Goal: Transaction & Acquisition: Purchase product/service

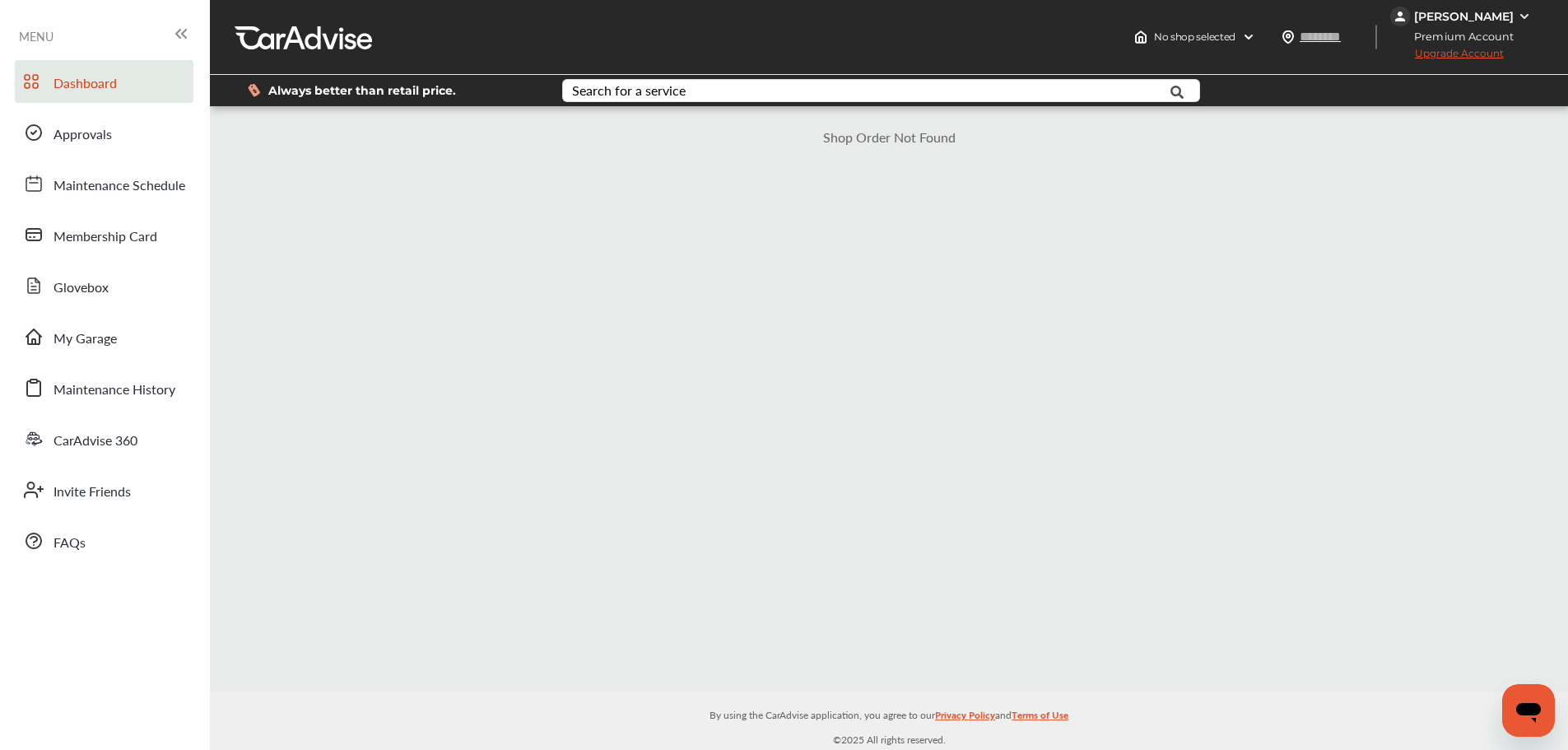
click at [76, 87] on span "Dashboard" at bounding box center [85, 84] width 64 height 22
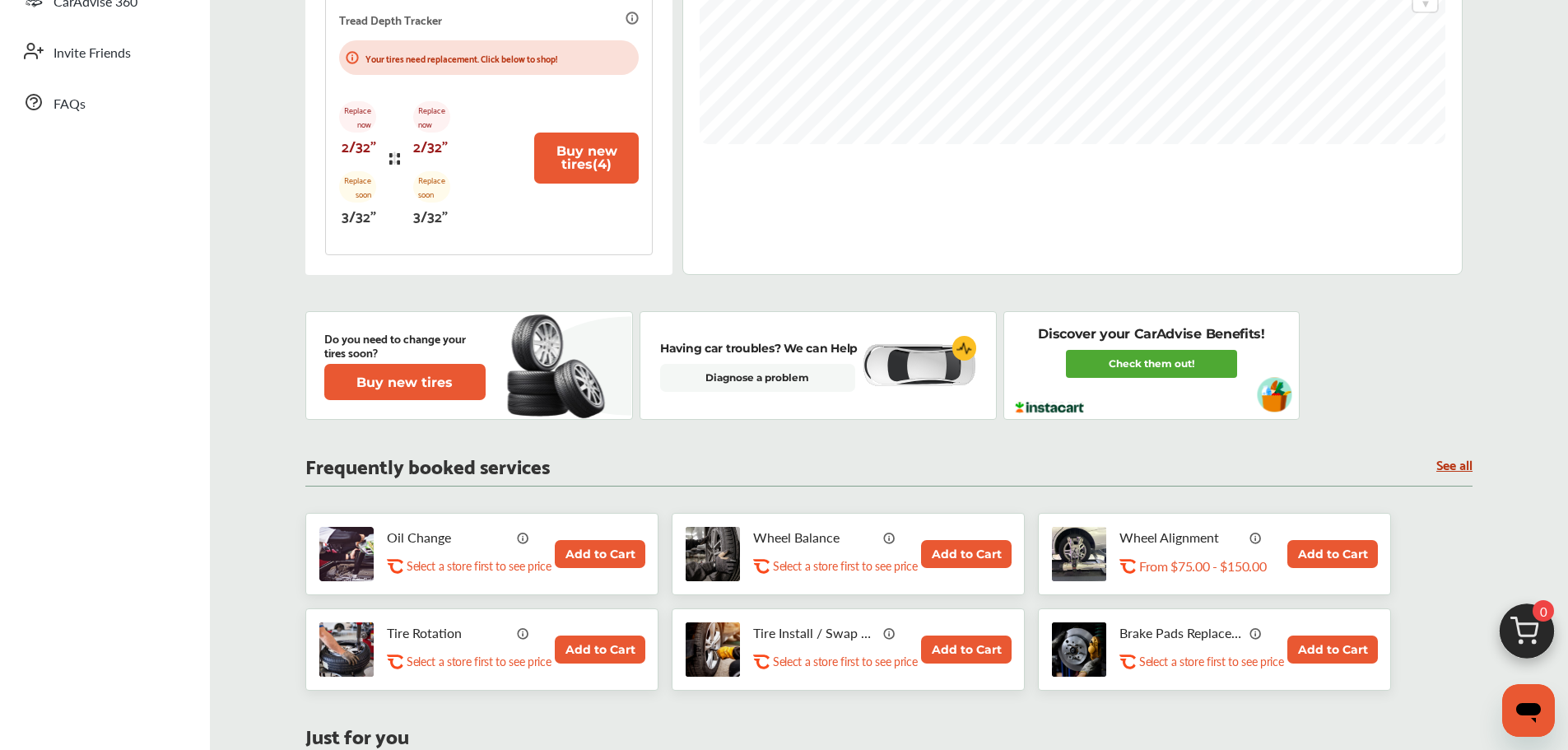
scroll to position [658, 0]
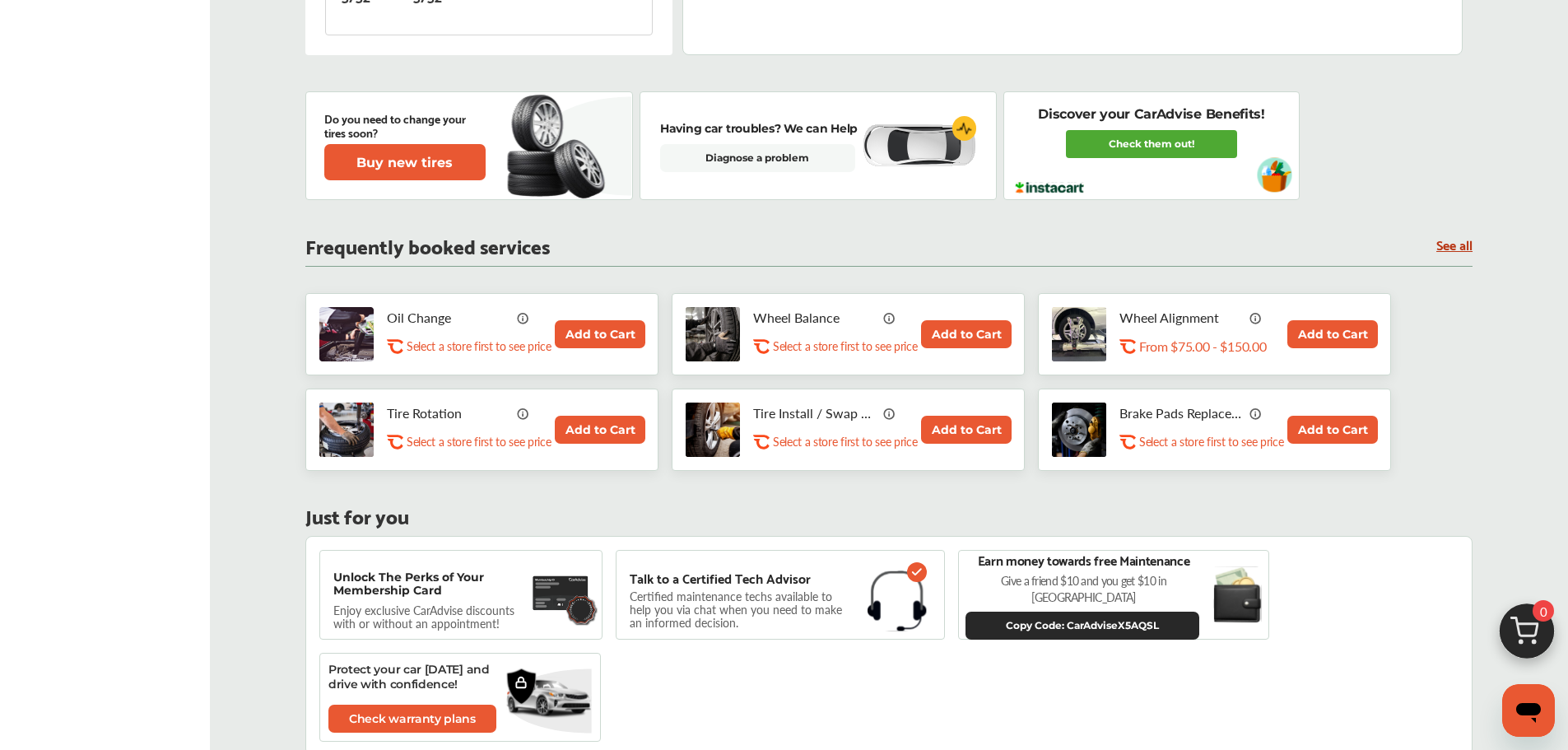
click at [597, 335] on button "Add to Cart" at bounding box center [599, 333] width 90 height 28
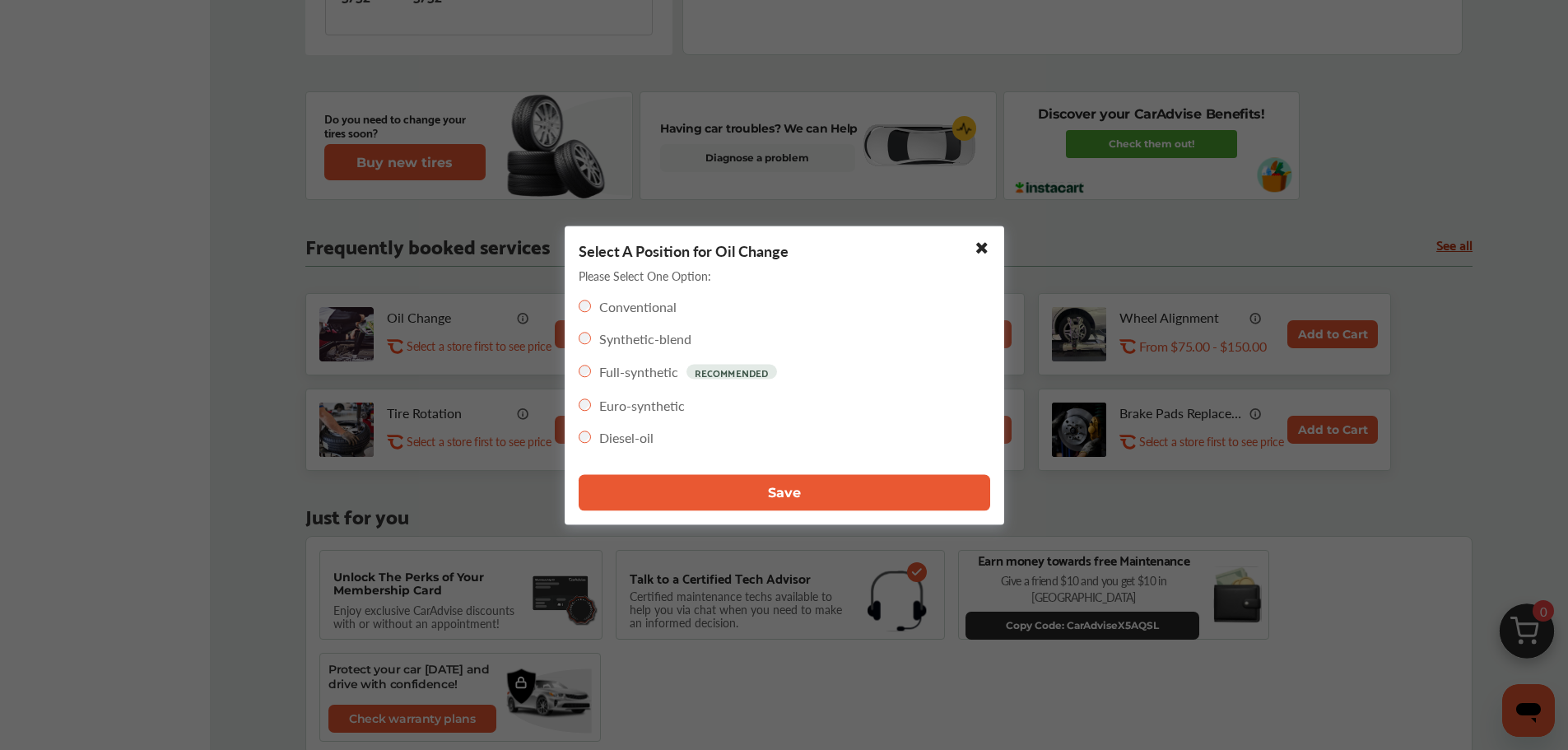
click at [801, 495] on button "Save" at bounding box center [784, 492] width 411 height 36
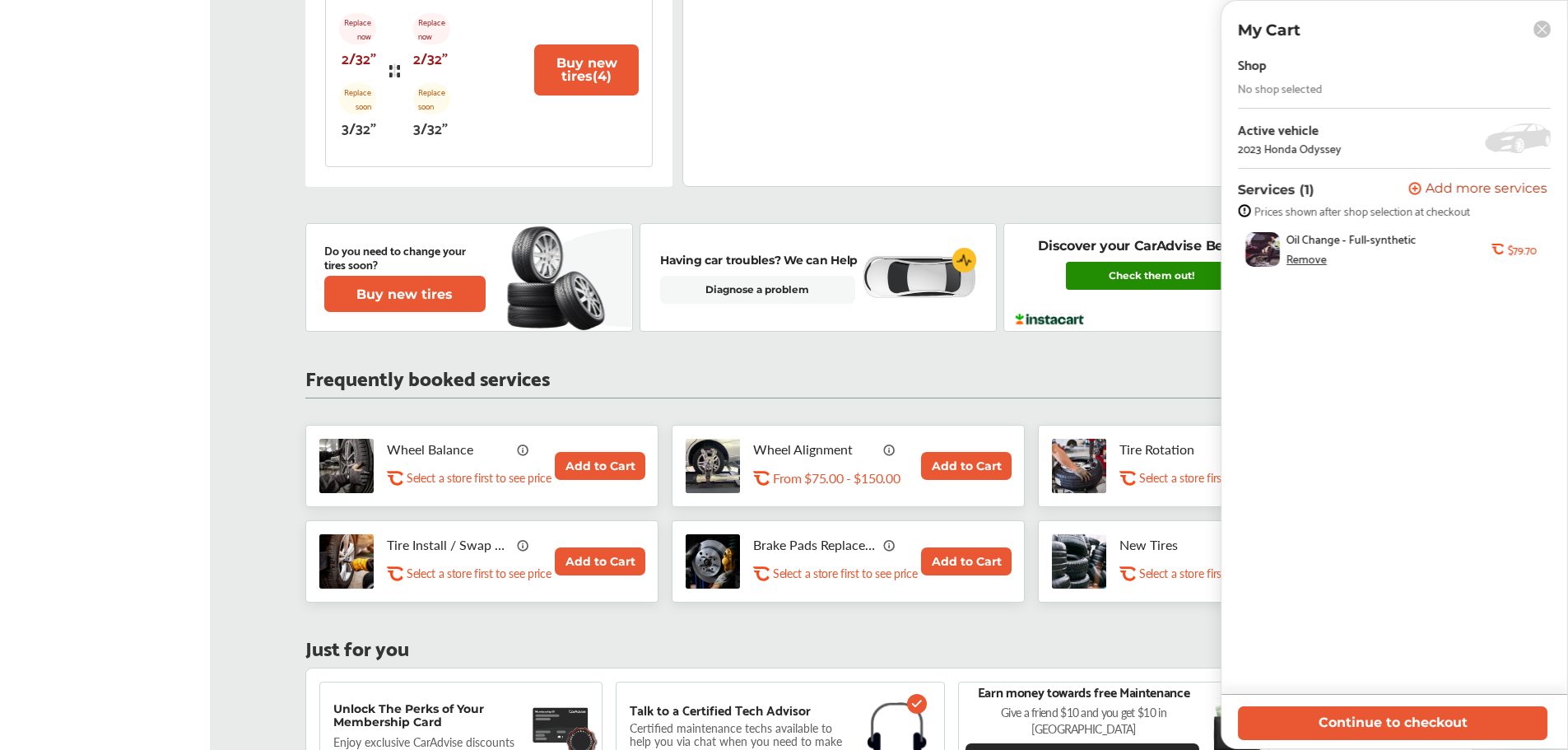
click at [1143, 282] on link "Check them out!" at bounding box center [1151, 275] width 171 height 28
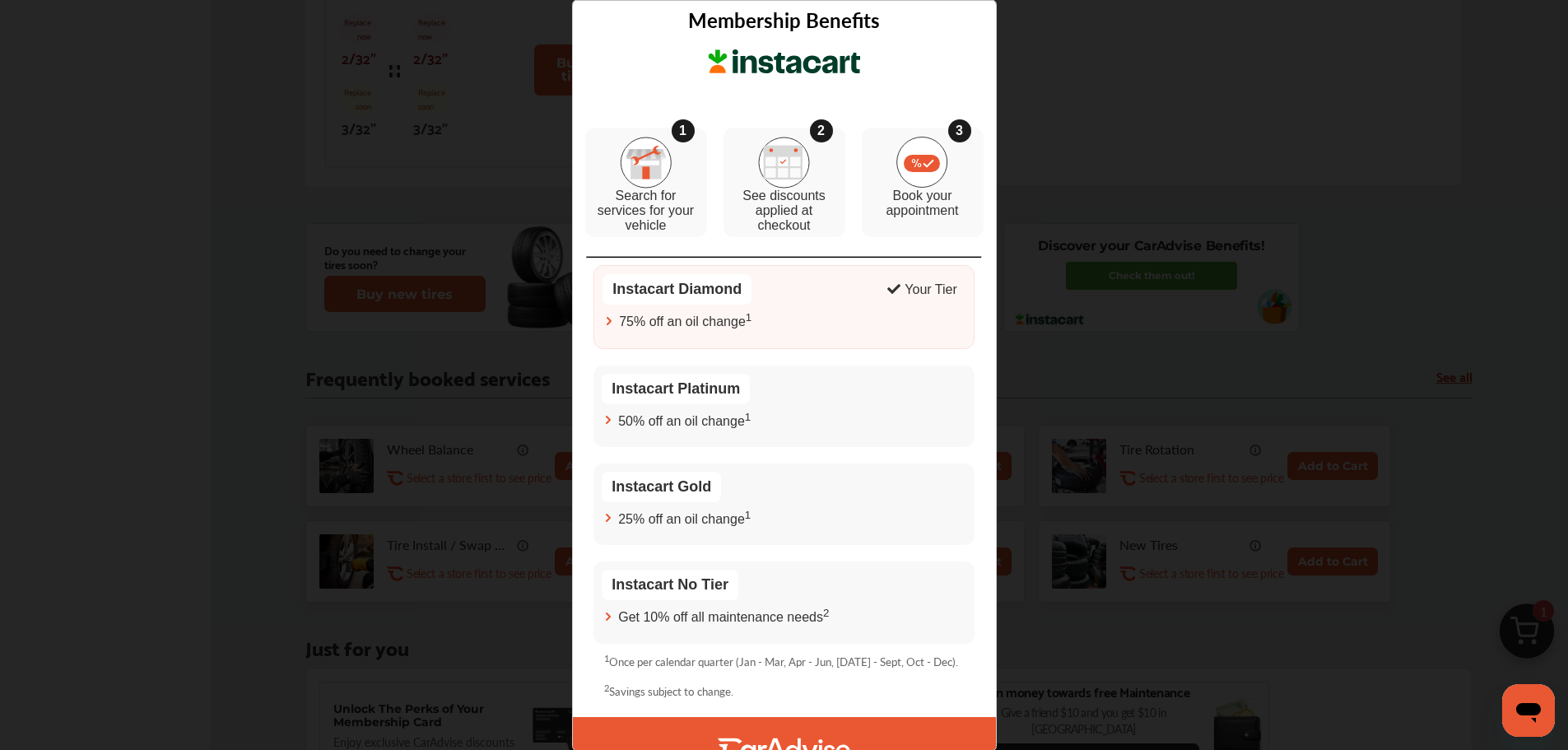
scroll to position [0, 0]
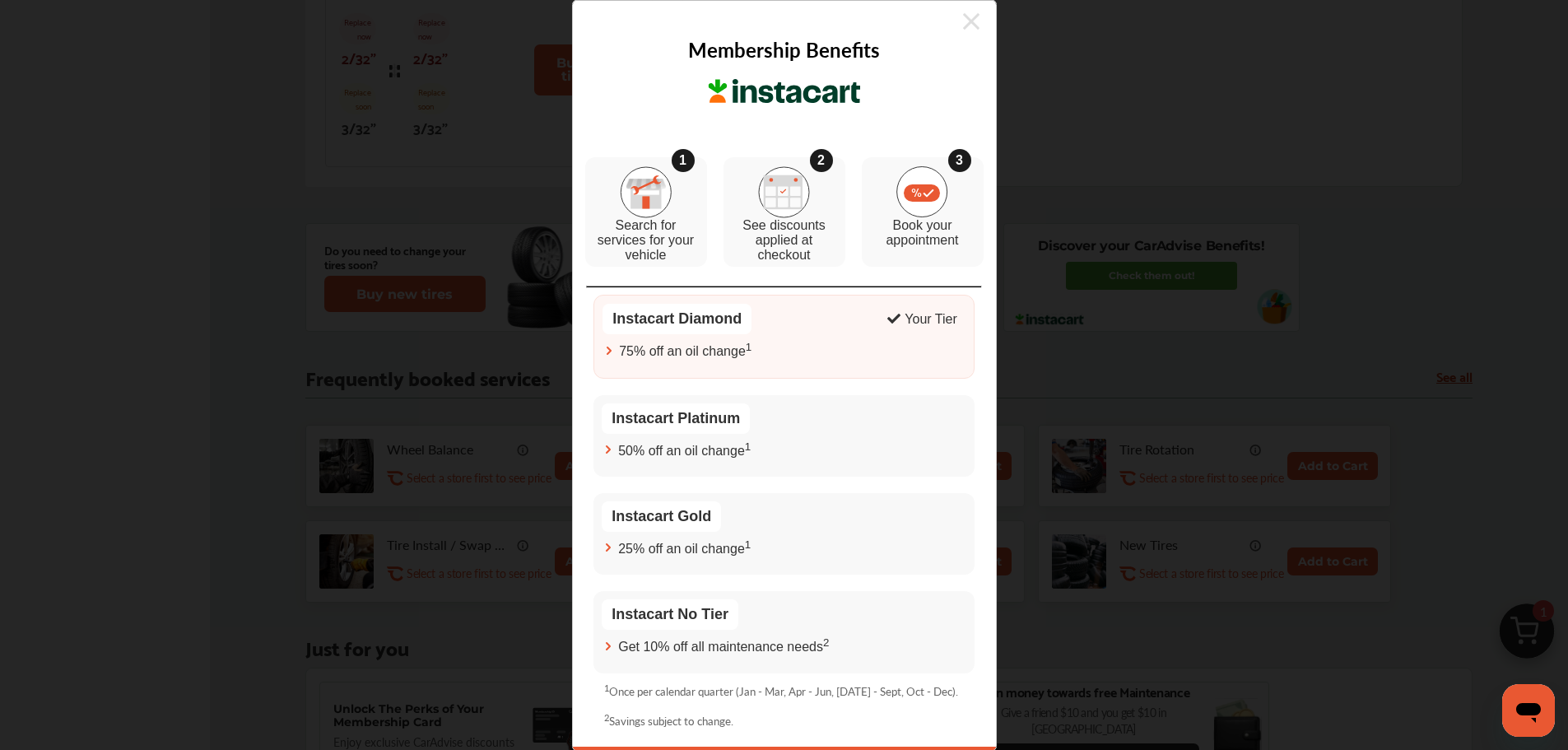
click at [963, 23] on icon at bounding box center [971, 21] width 16 height 16
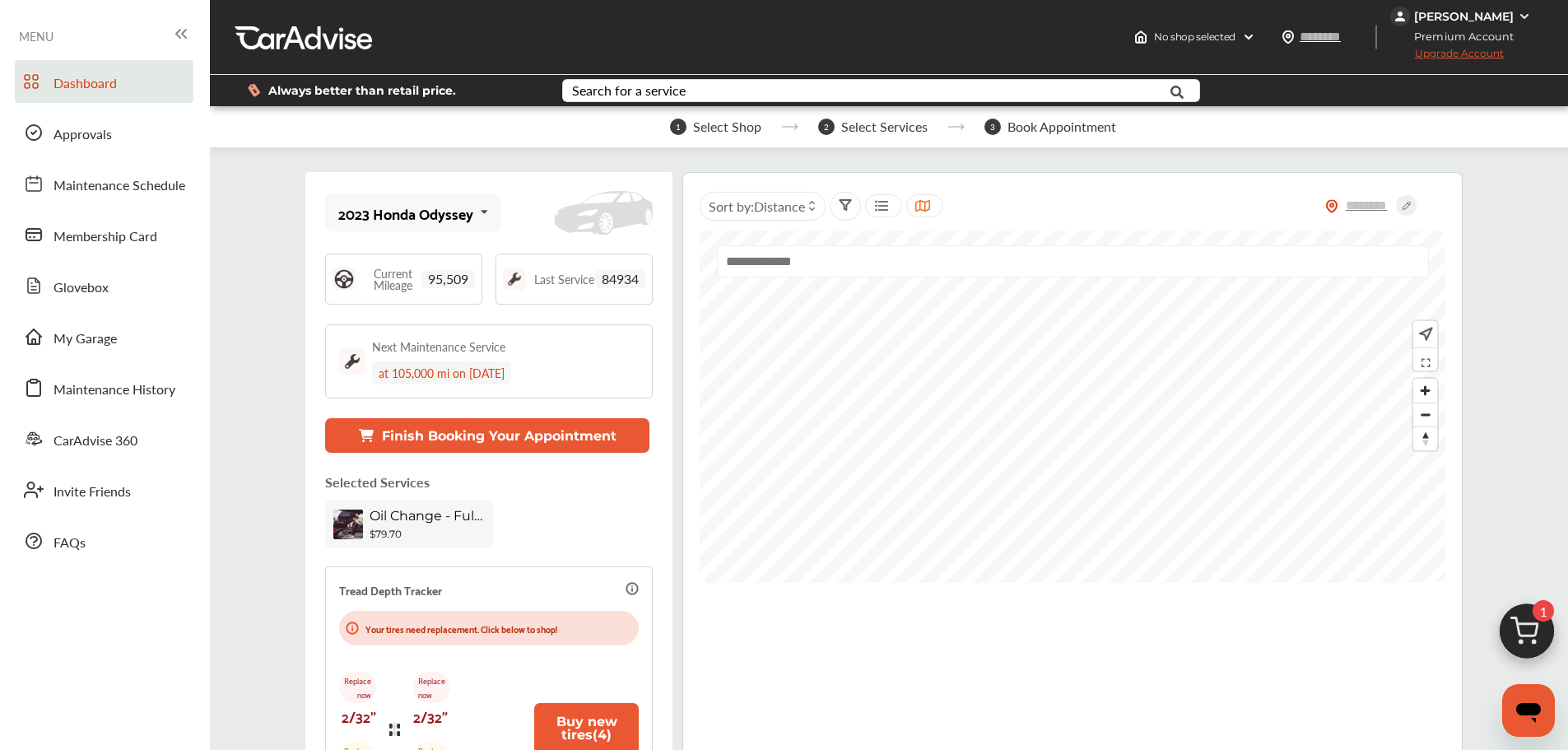
click at [1528, 634] on img at bounding box center [1526, 635] width 79 height 79
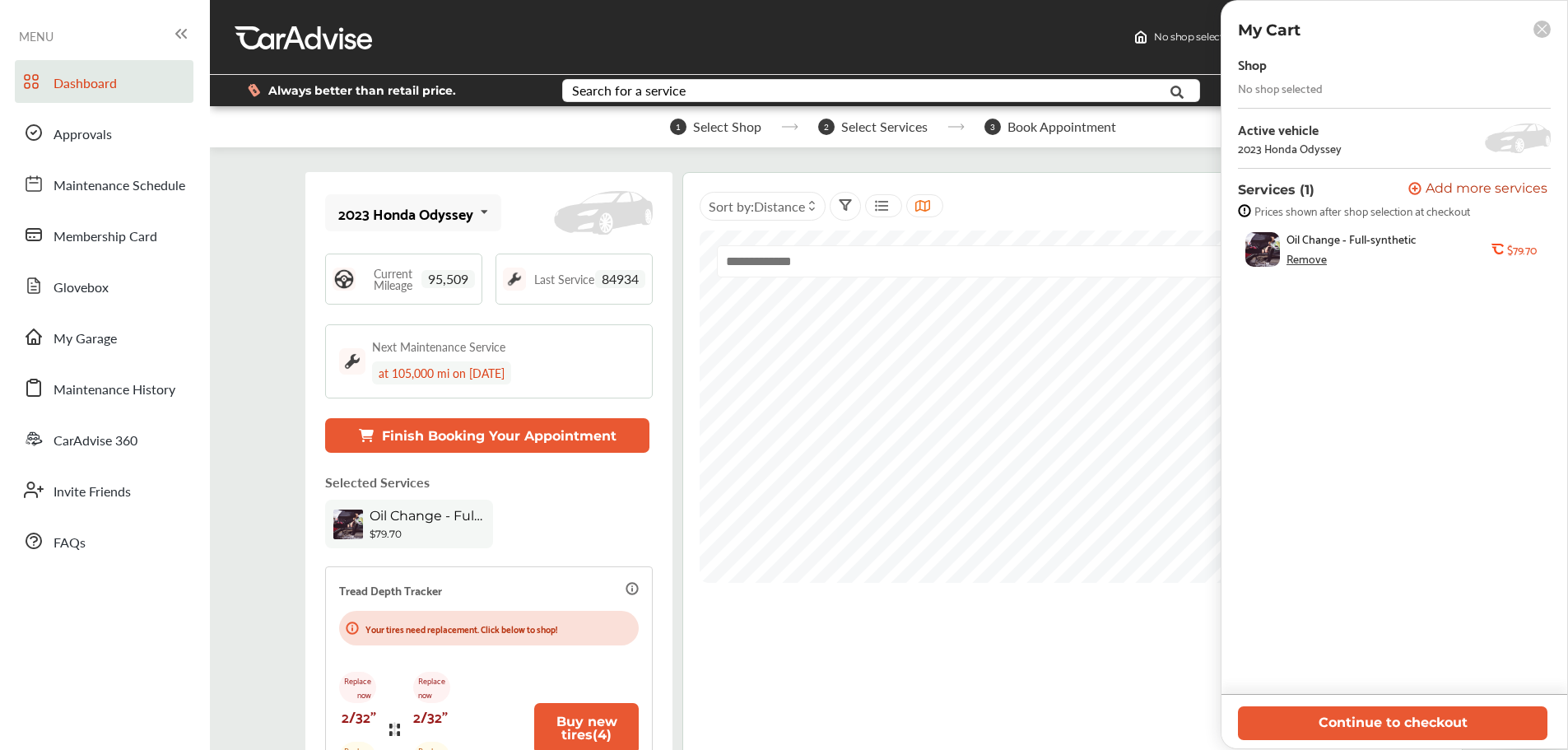
click at [1261, 92] on div "No shop selected" at bounding box center [1280, 88] width 85 height 13
click at [1354, 722] on button "Continue to checkout" at bounding box center [1393, 723] width 310 height 34
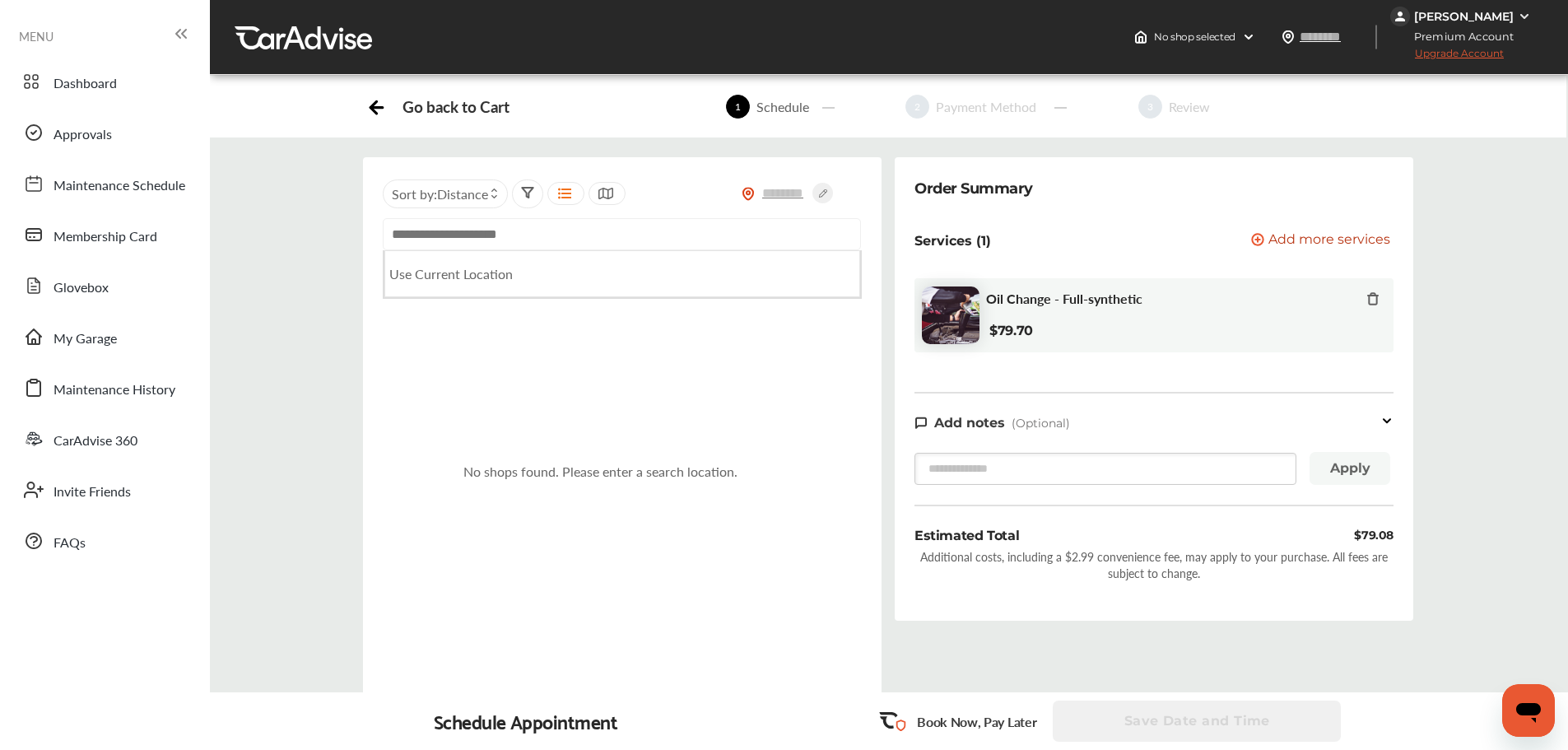
click at [420, 240] on input "text" at bounding box center [622, 234] width 479 height 32
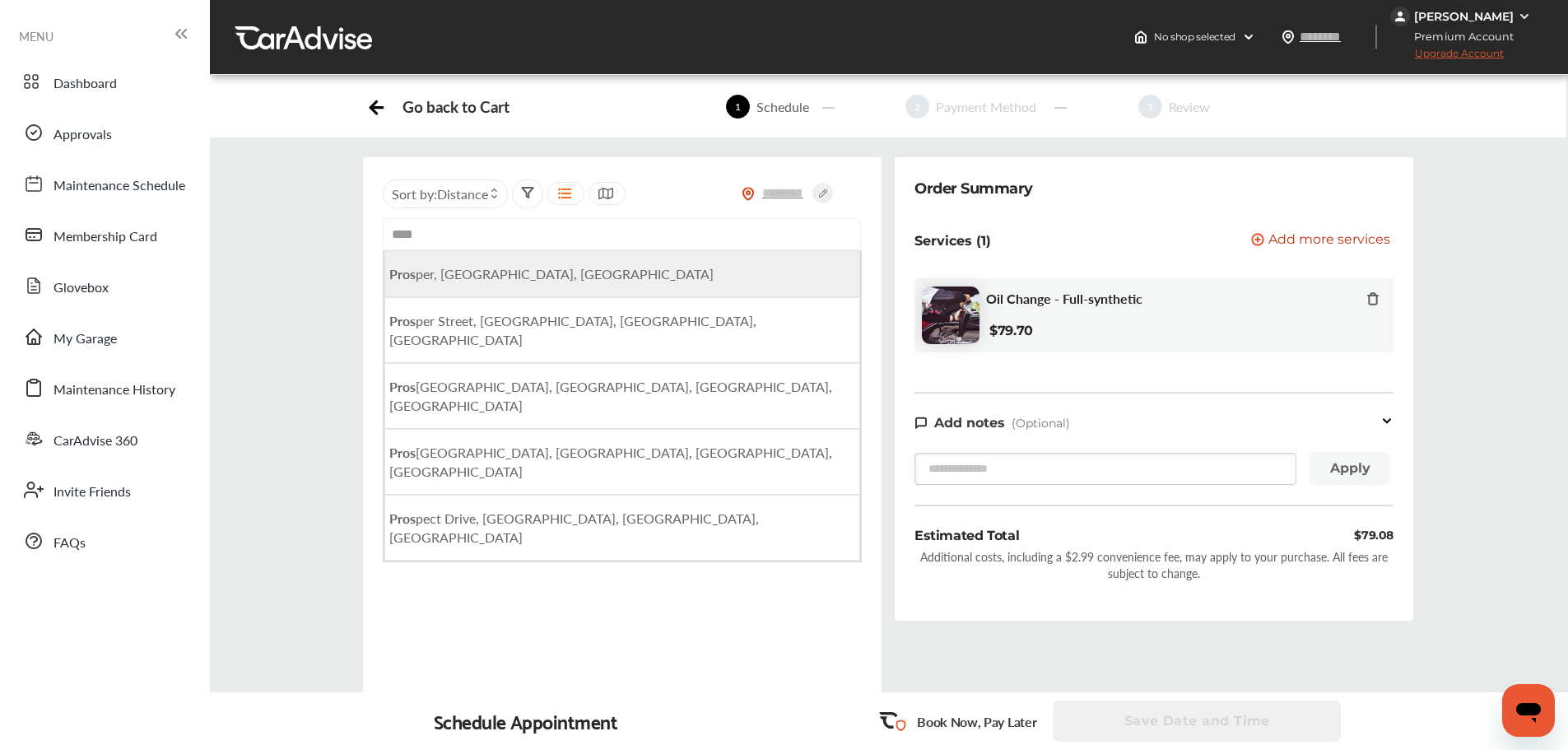
click at [424, 277] on span "Pros per, [GEOGRAPHIC_DATA], [GEOGRAPHIC_DATA]" at bounding box center [551, 273] width 324 height 19
type input "**********"
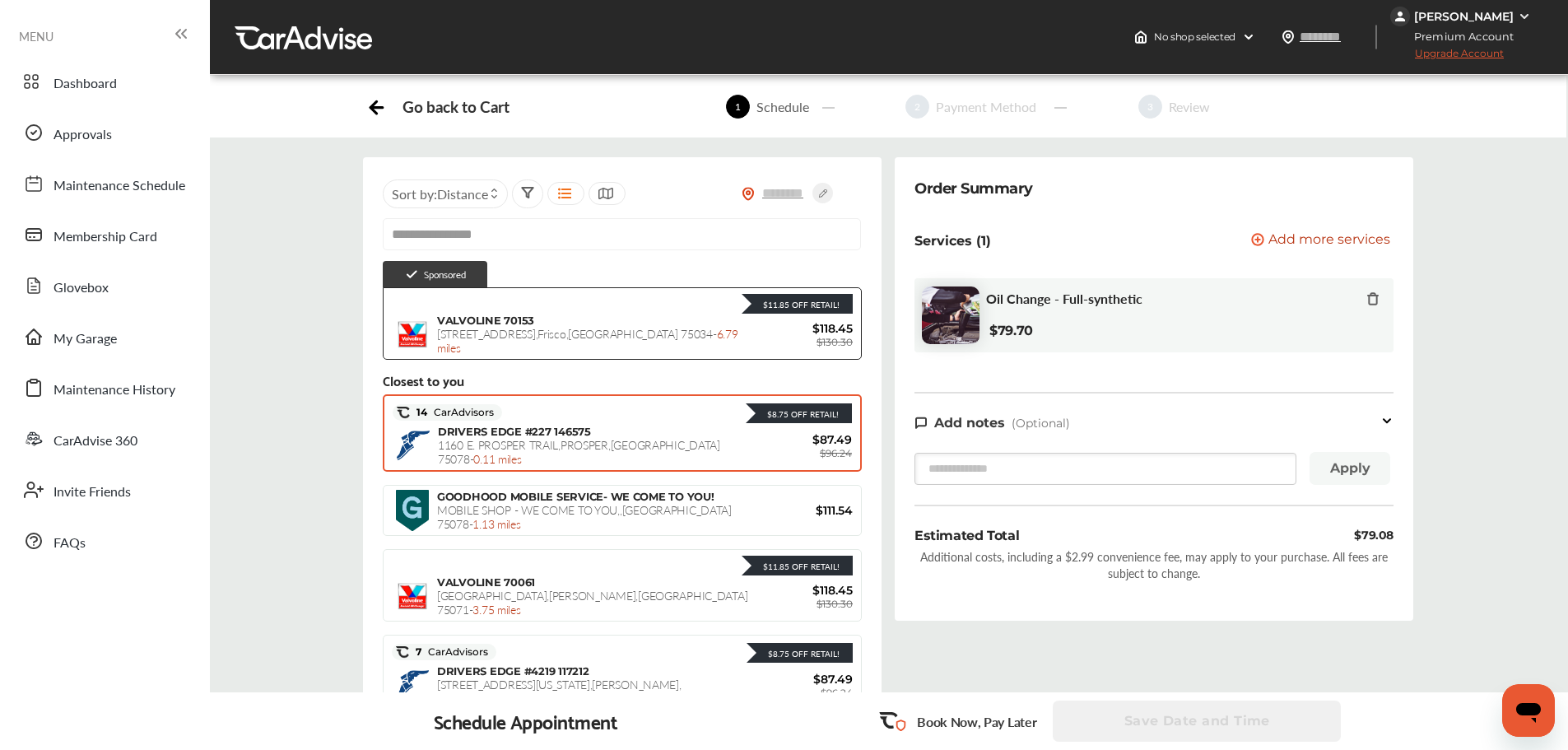
scroll to position [219, 0]
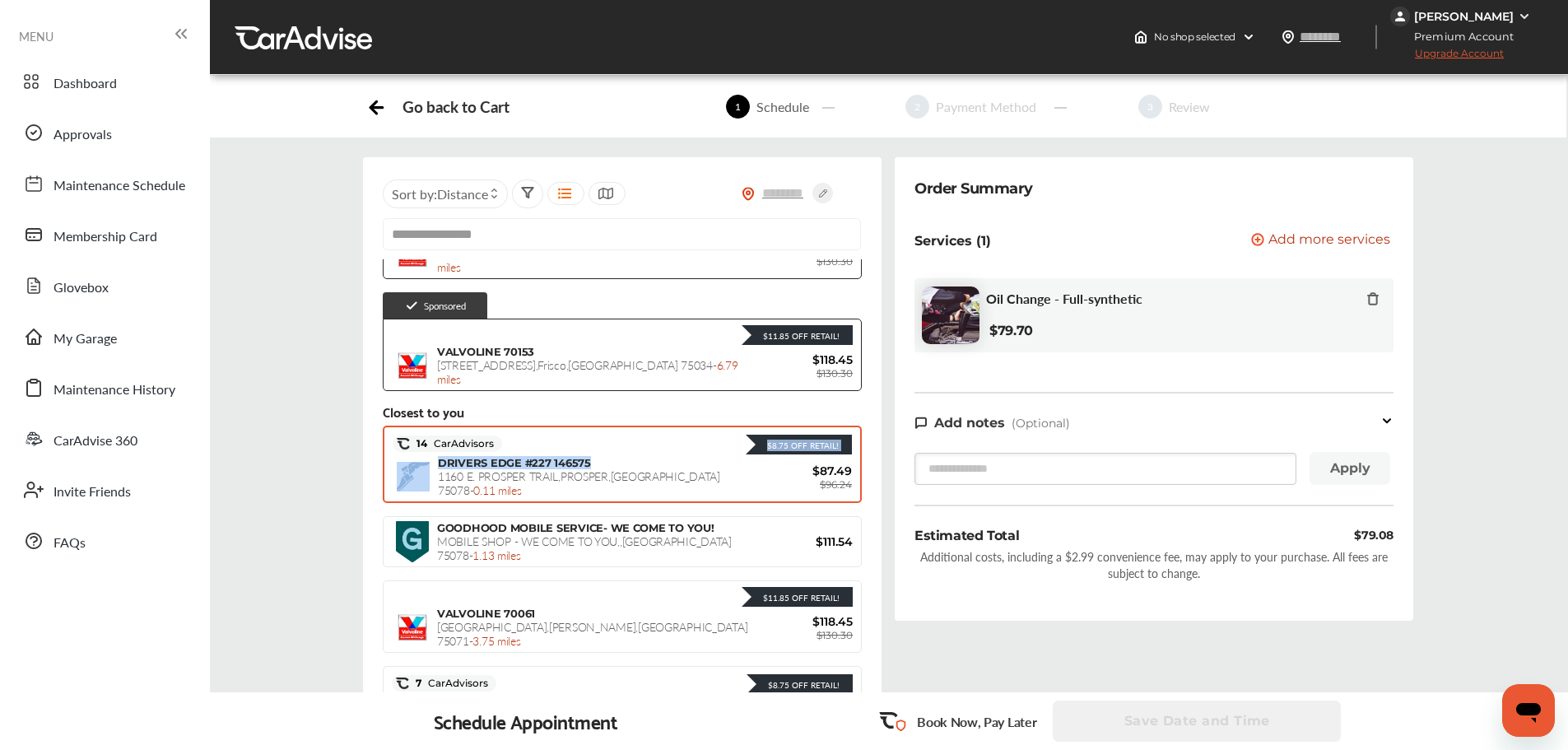
click at [608, 455] on div "$8.75 Off Retail! 14 CarAdvisors $8.75 Off Retail! DRIVERS EDGE #227 146575 [ST…" at bounding box center [622, 463] width 479 height 77
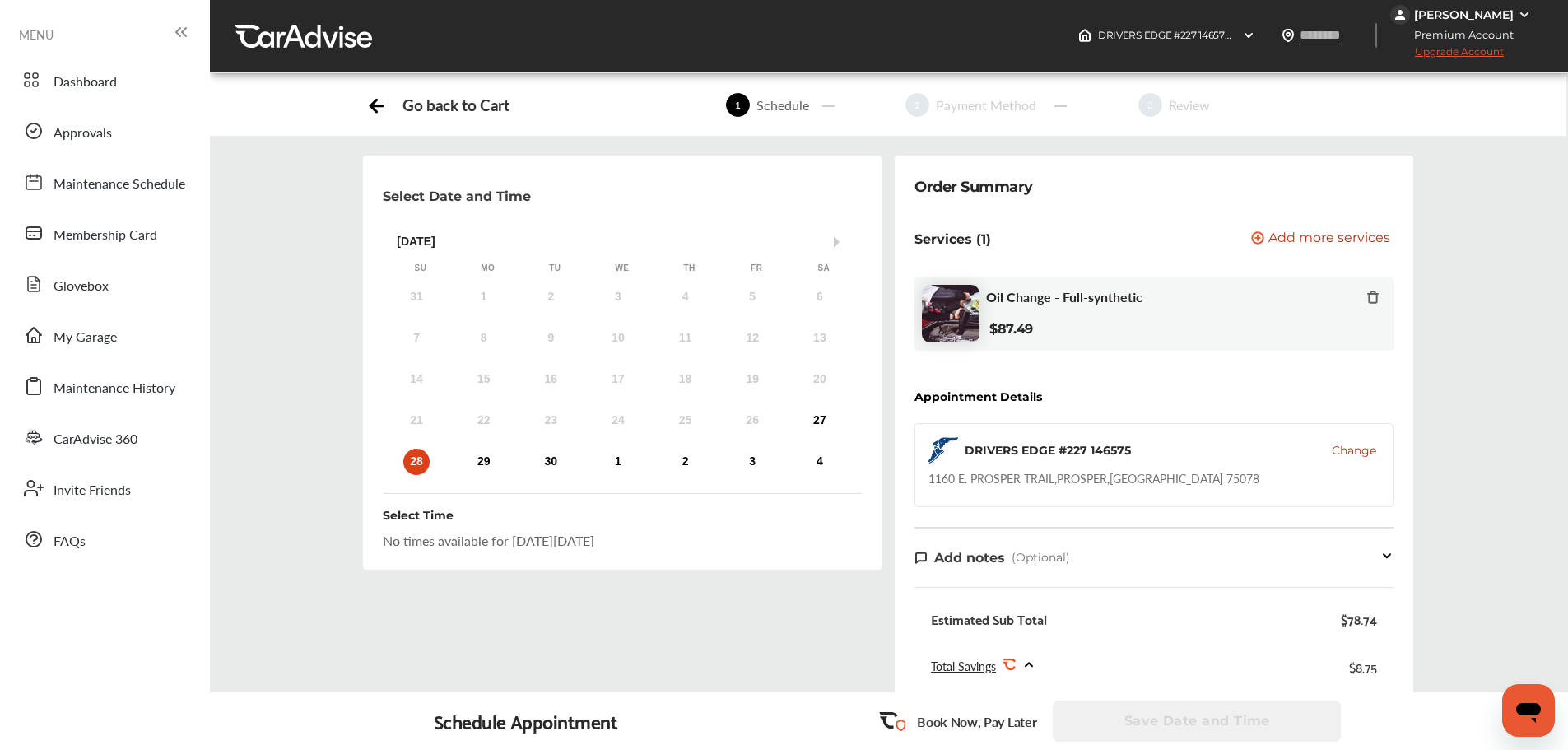
scroll to position [0, 0]
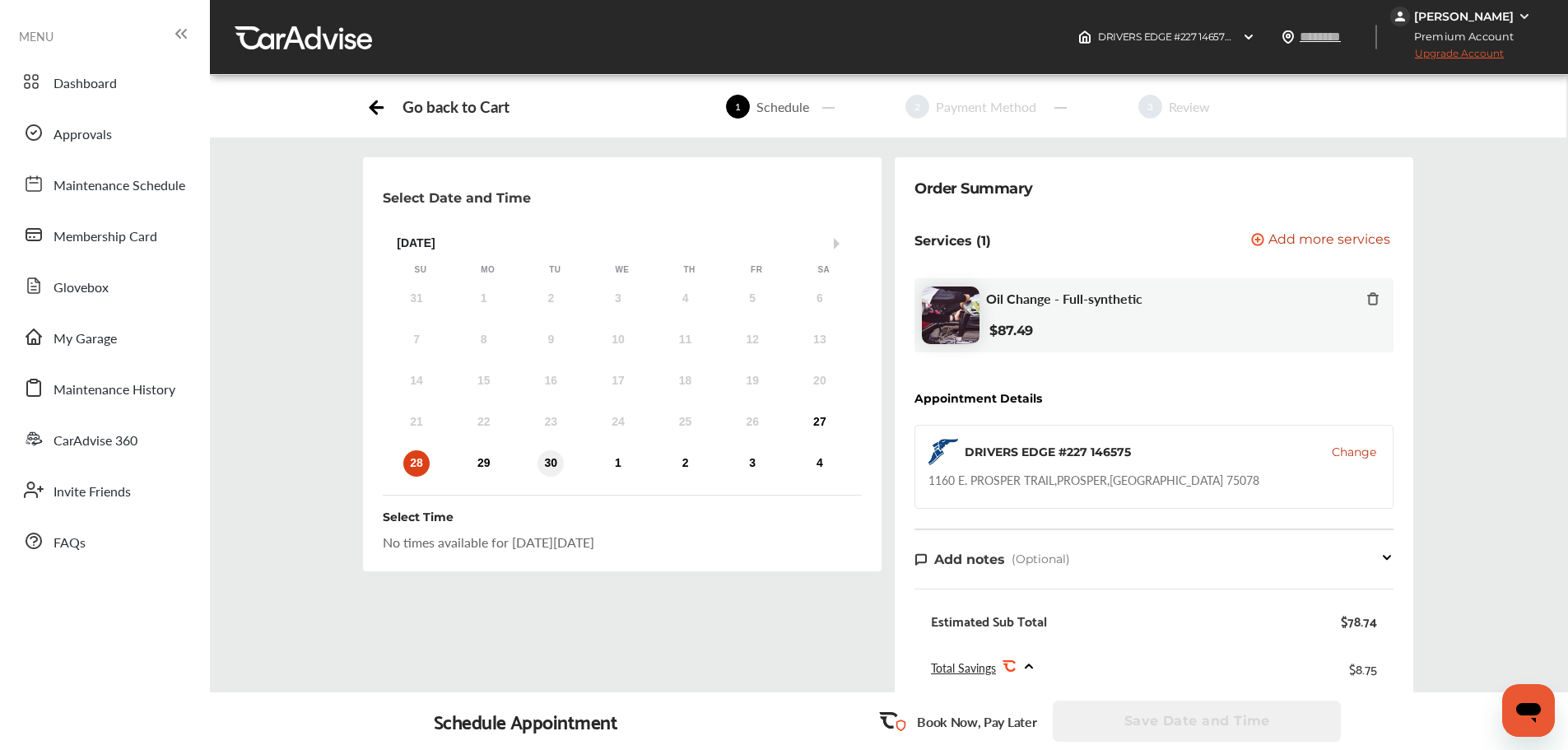
click at [547, 462] on div "30" at bounding box center [551, 463] width 27 height 27
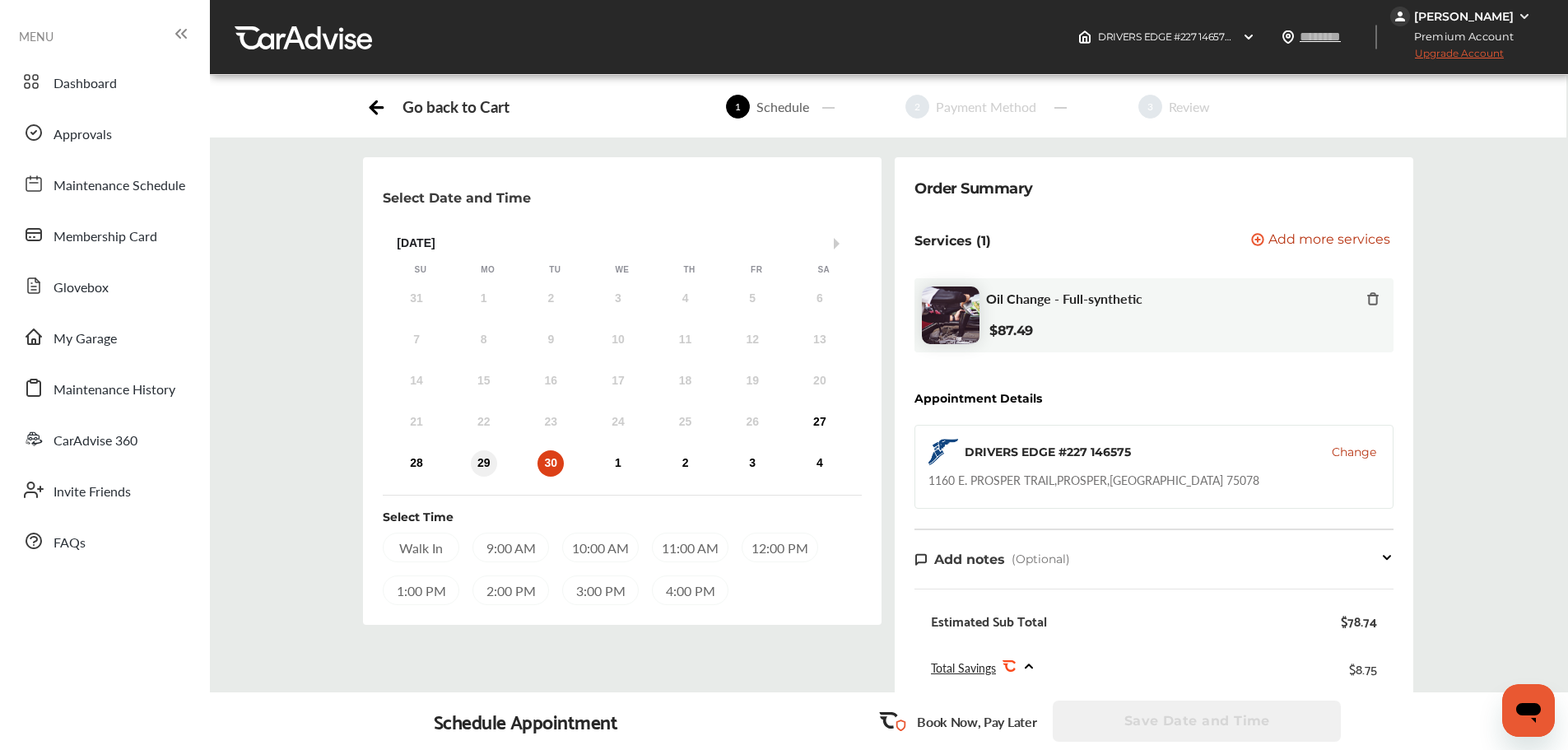
click at [483, 461] on div "29" at bounding box center [484, 463] width 27 height 27
click at [680, 544] on div "11:00 AM" at bounding box center [690, 547] width 77 height 29
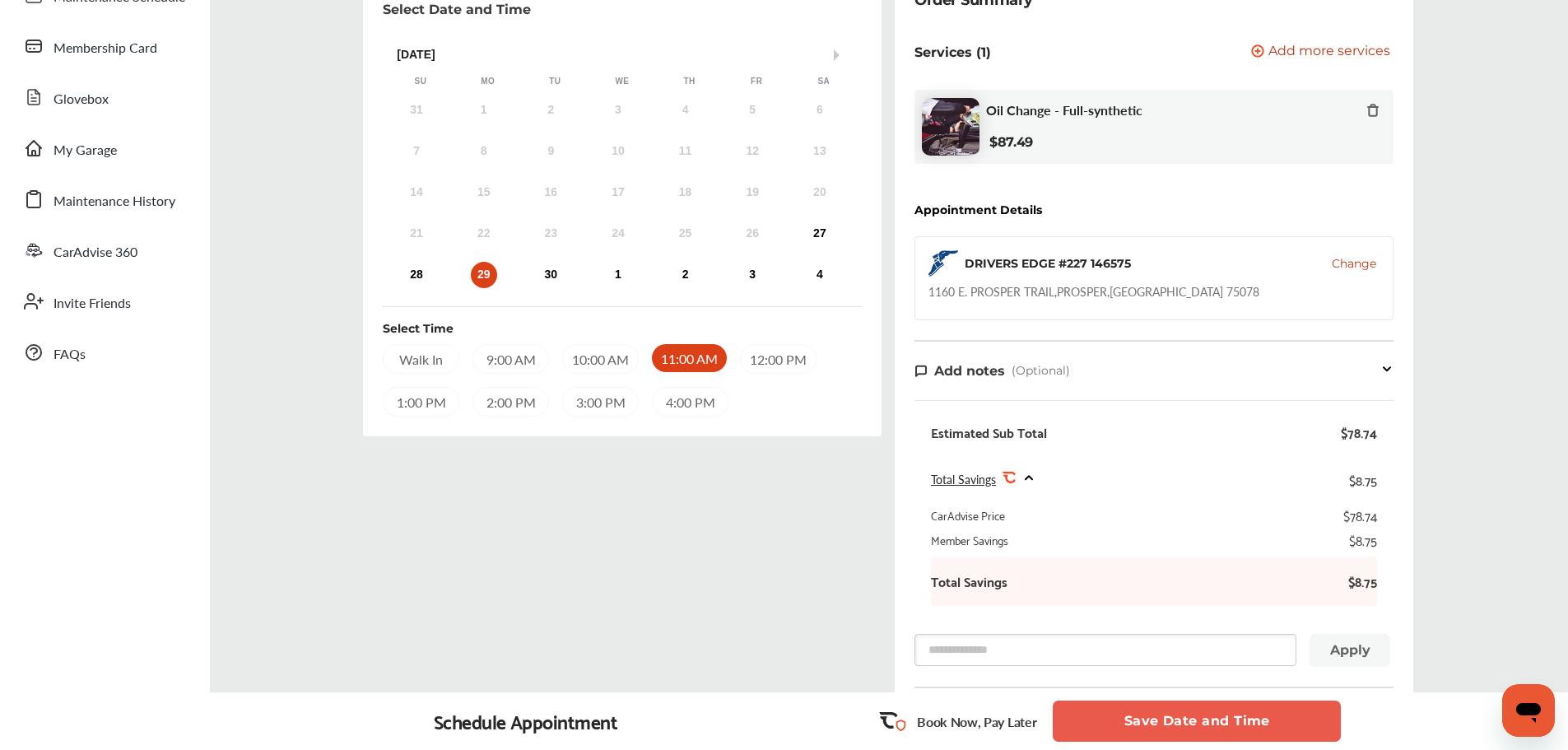
scroll to position [219, 0]
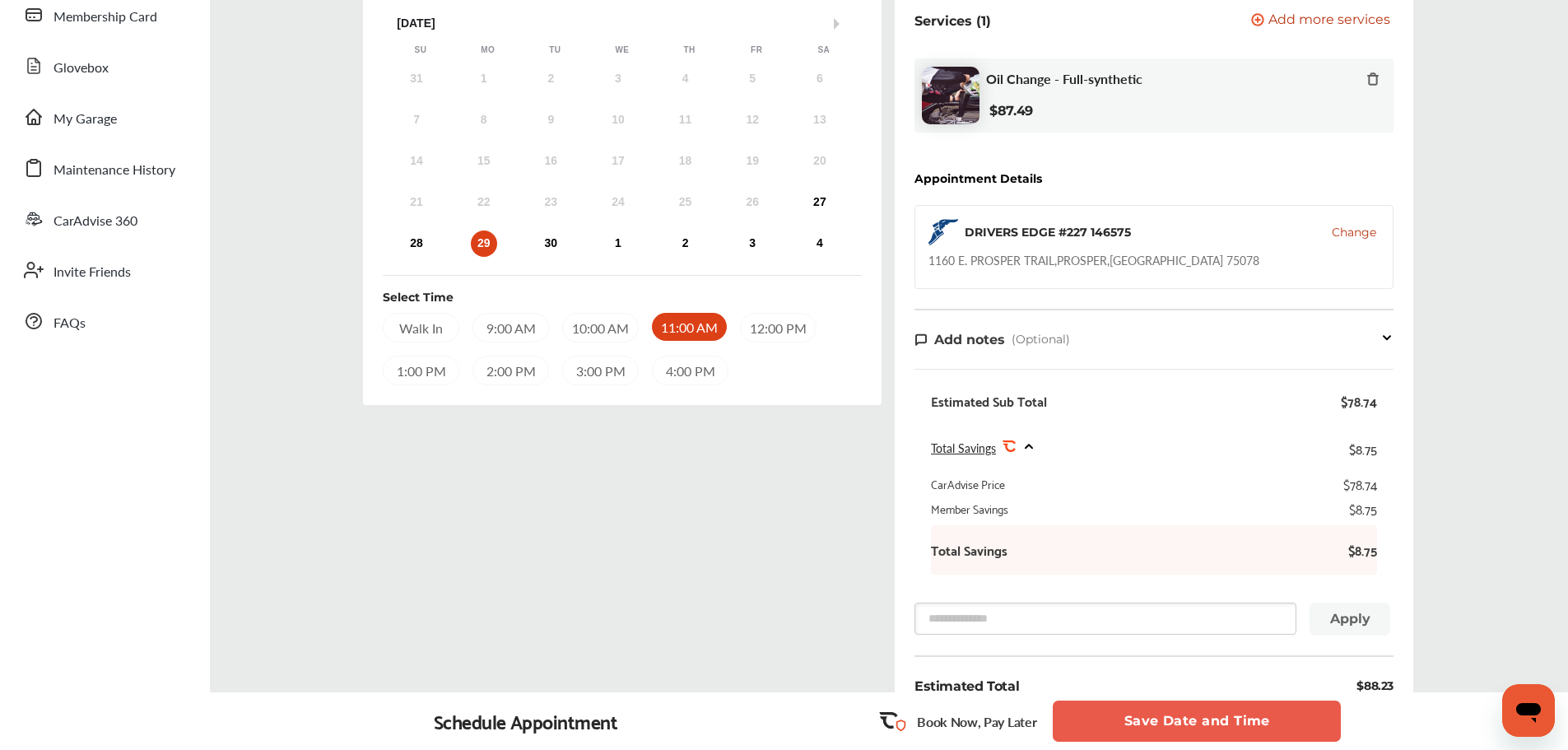
click at [1197, 723] on button "Save Date and Time" at bounding box center [1197, 721] width 288 height 41
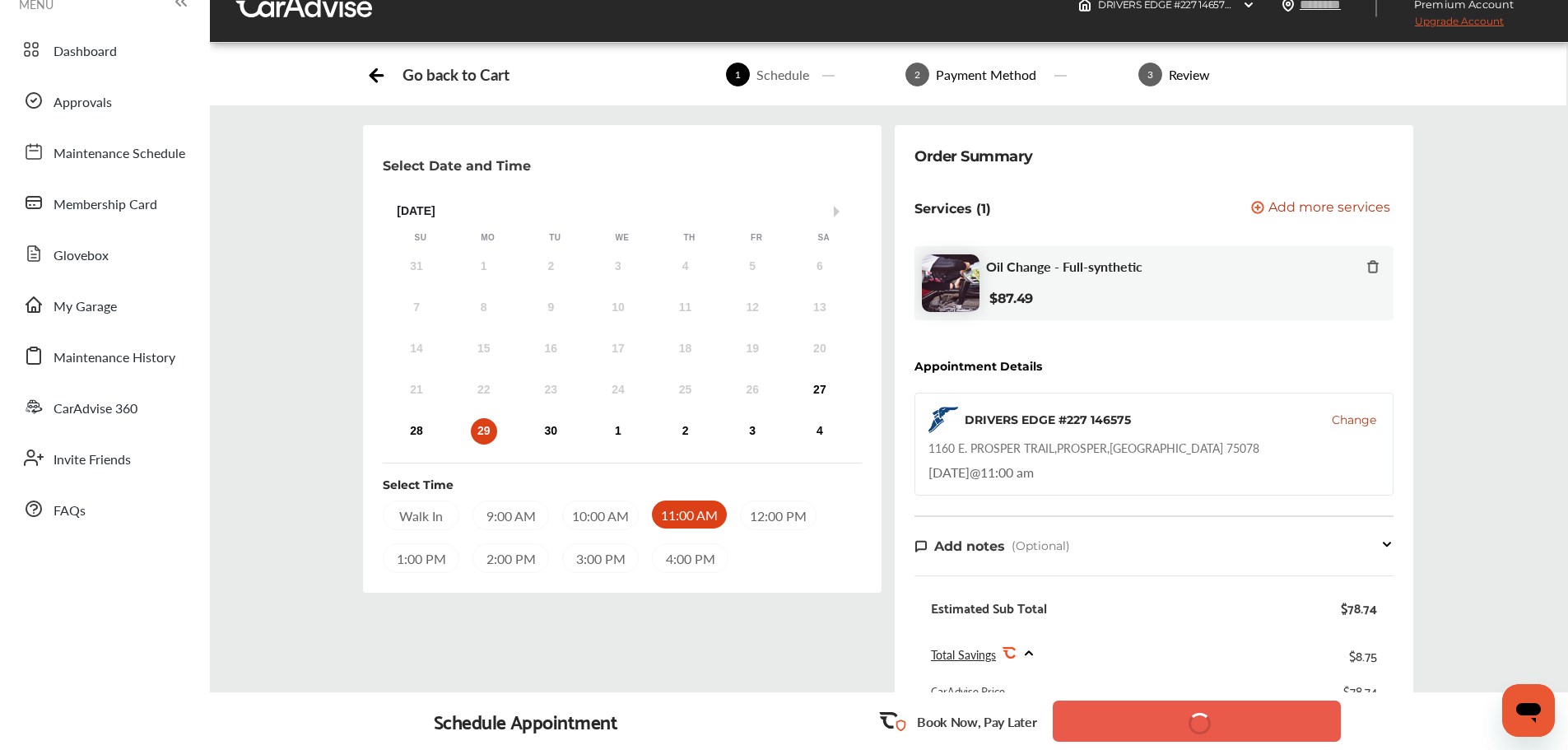
scroll to position [0, 0]
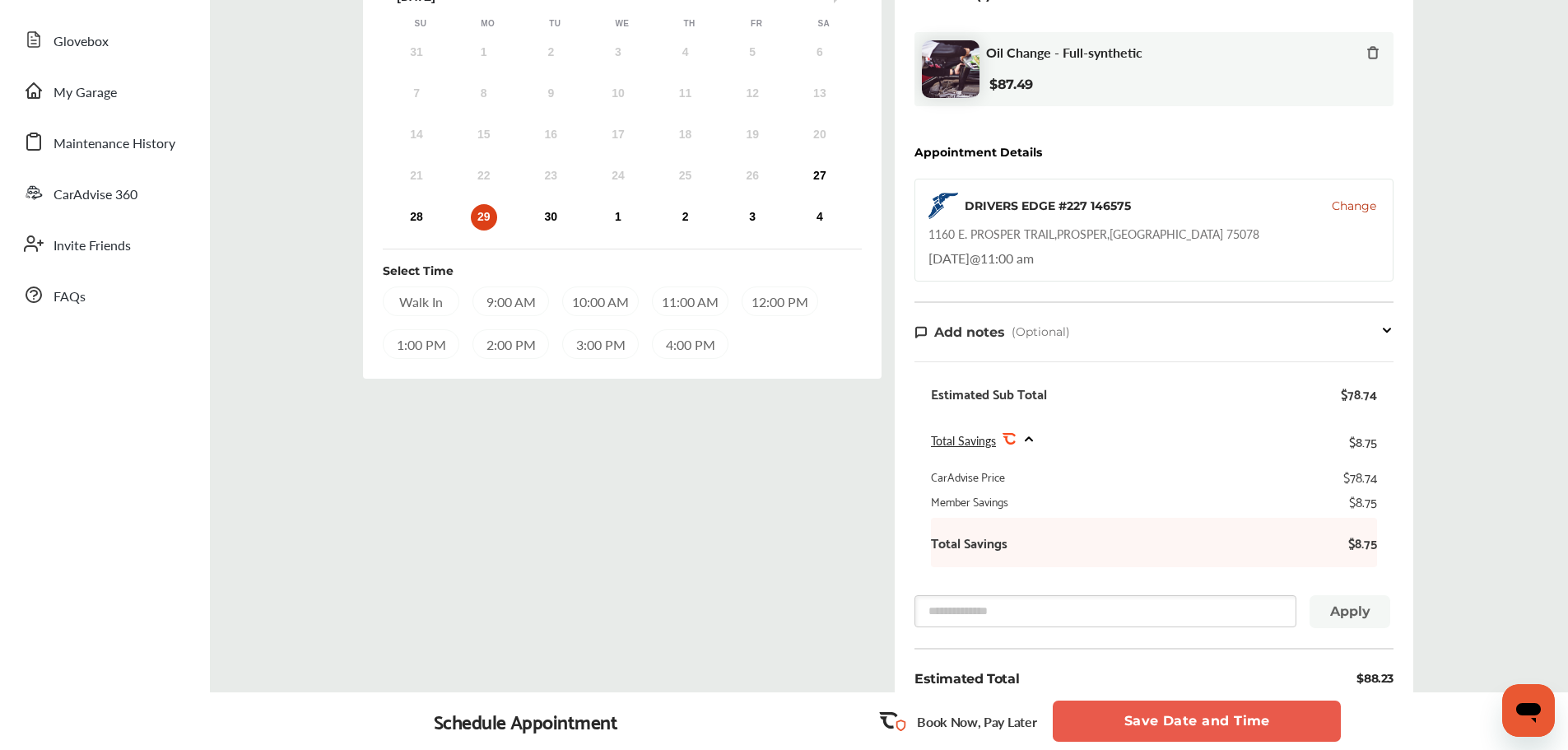
scroll to position [28, 0]
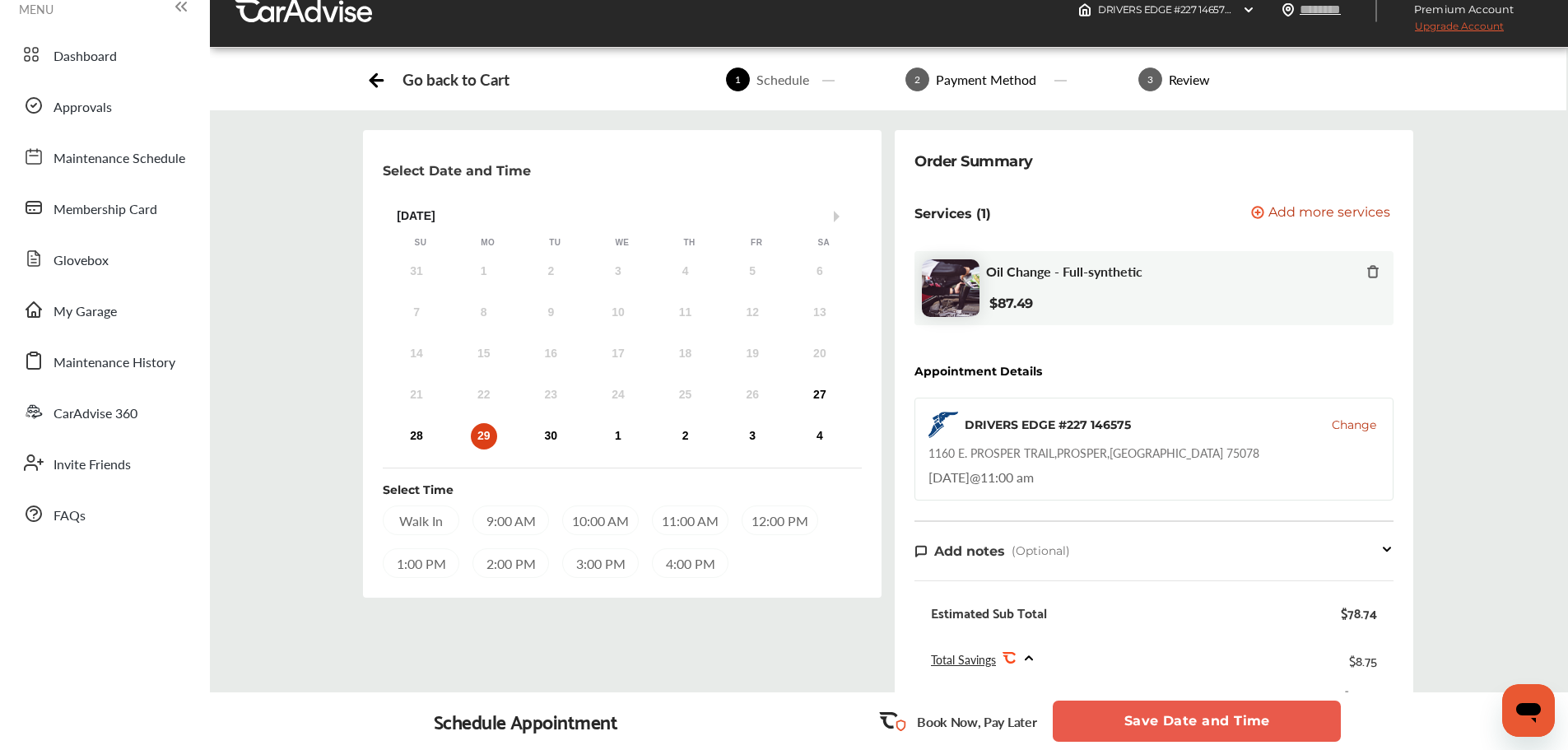
click at [600, 522] on div "10:00 AM" at bounding box center [600, 519] width 77 height 29
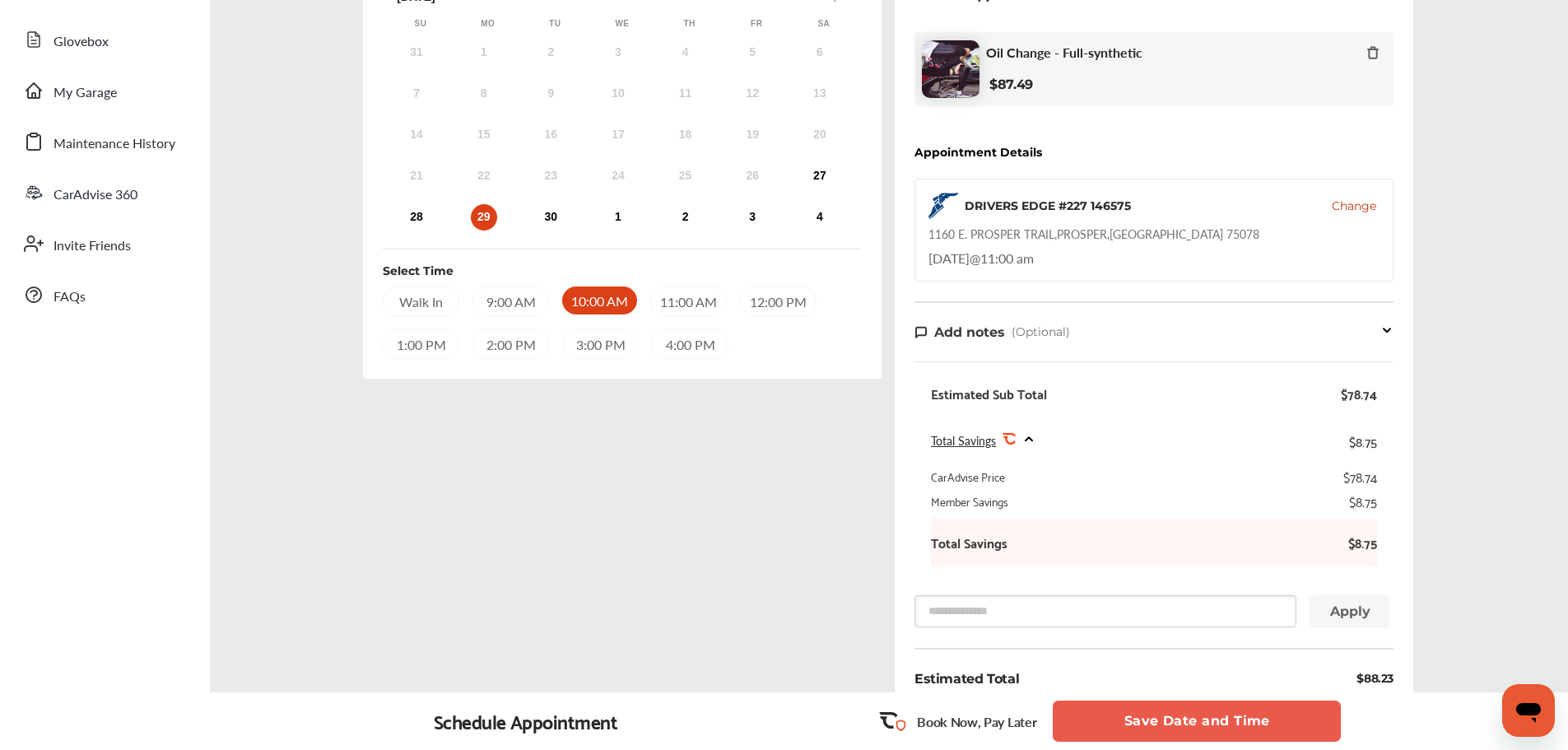
click at [1281, 714] on button "Save Date and Time" at bounding box center [1197, 721] width 288 height 41
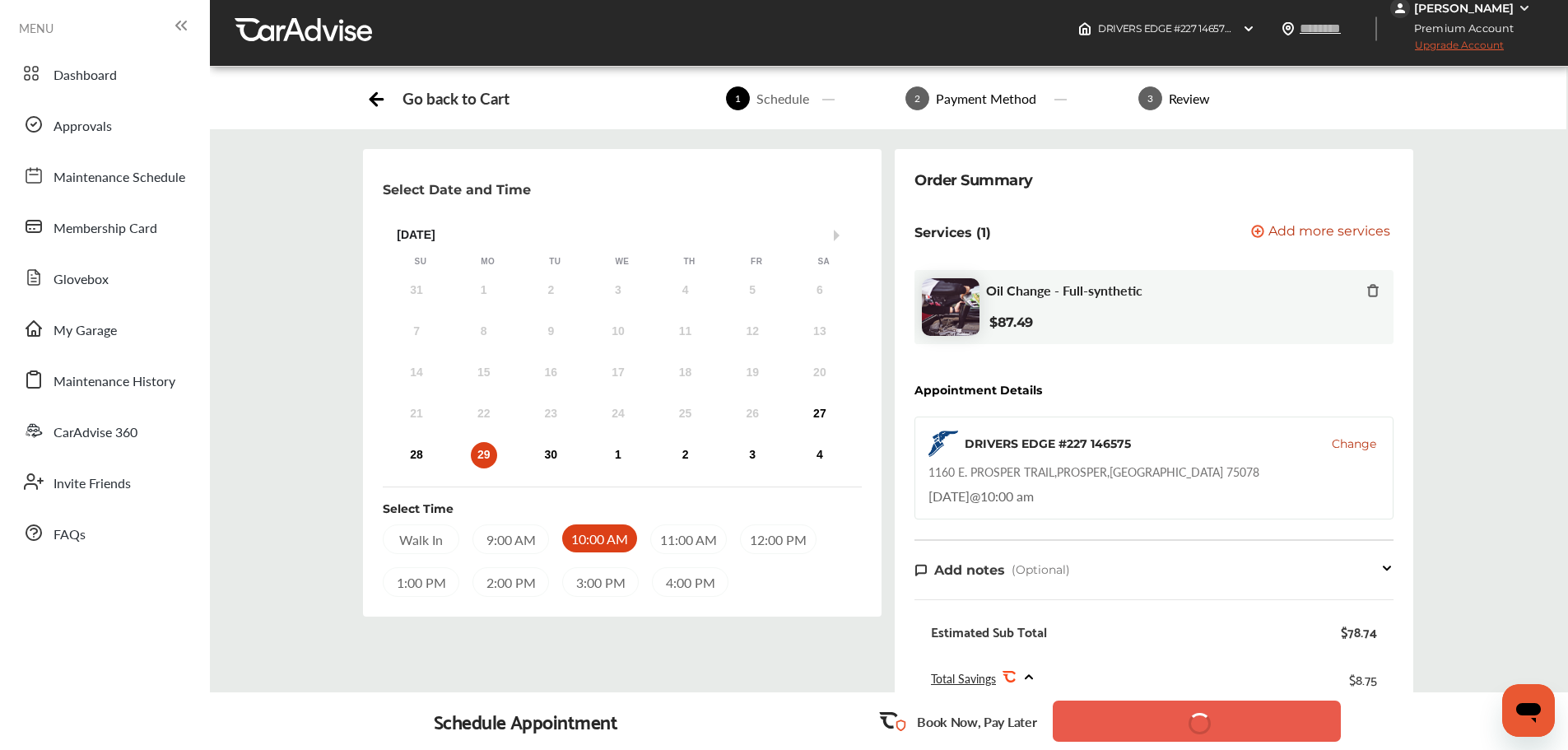
scroll to position [0, 0]
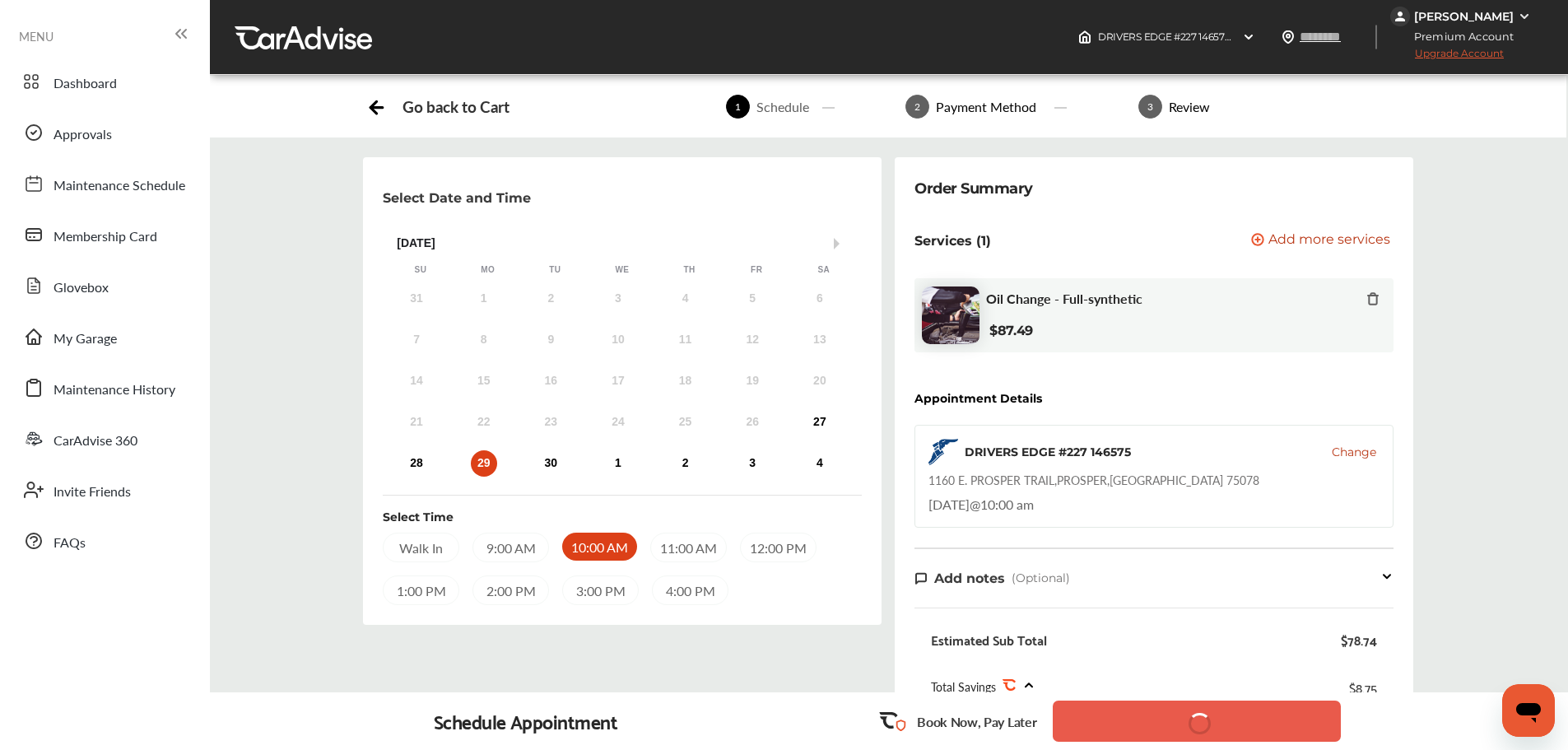
click at [379, 107] on icon at bounding box center [376, 107] width 12 height 0
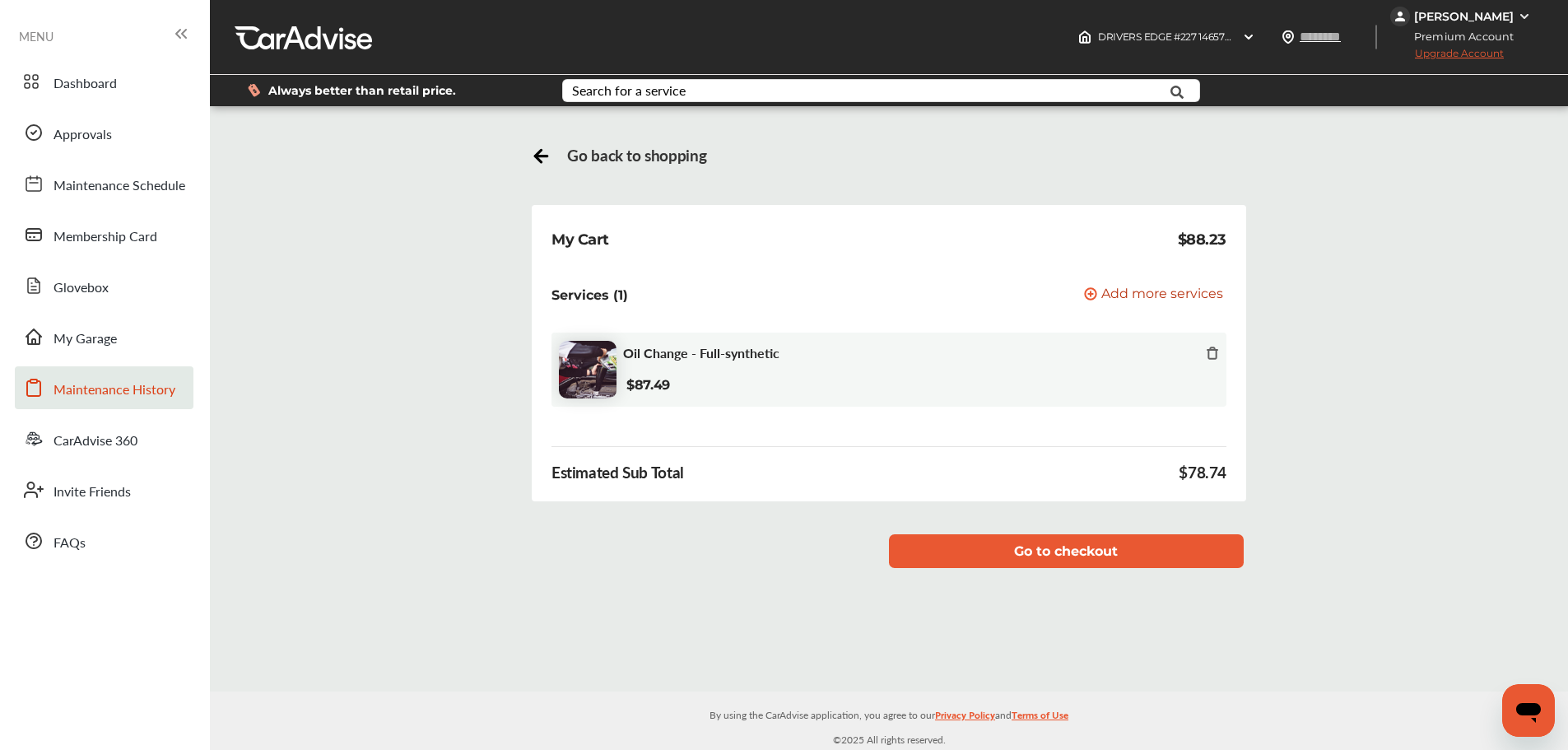
click at [111, 386] on span "Maintenance History" at bounding box center [114, 390] width 122 height 22
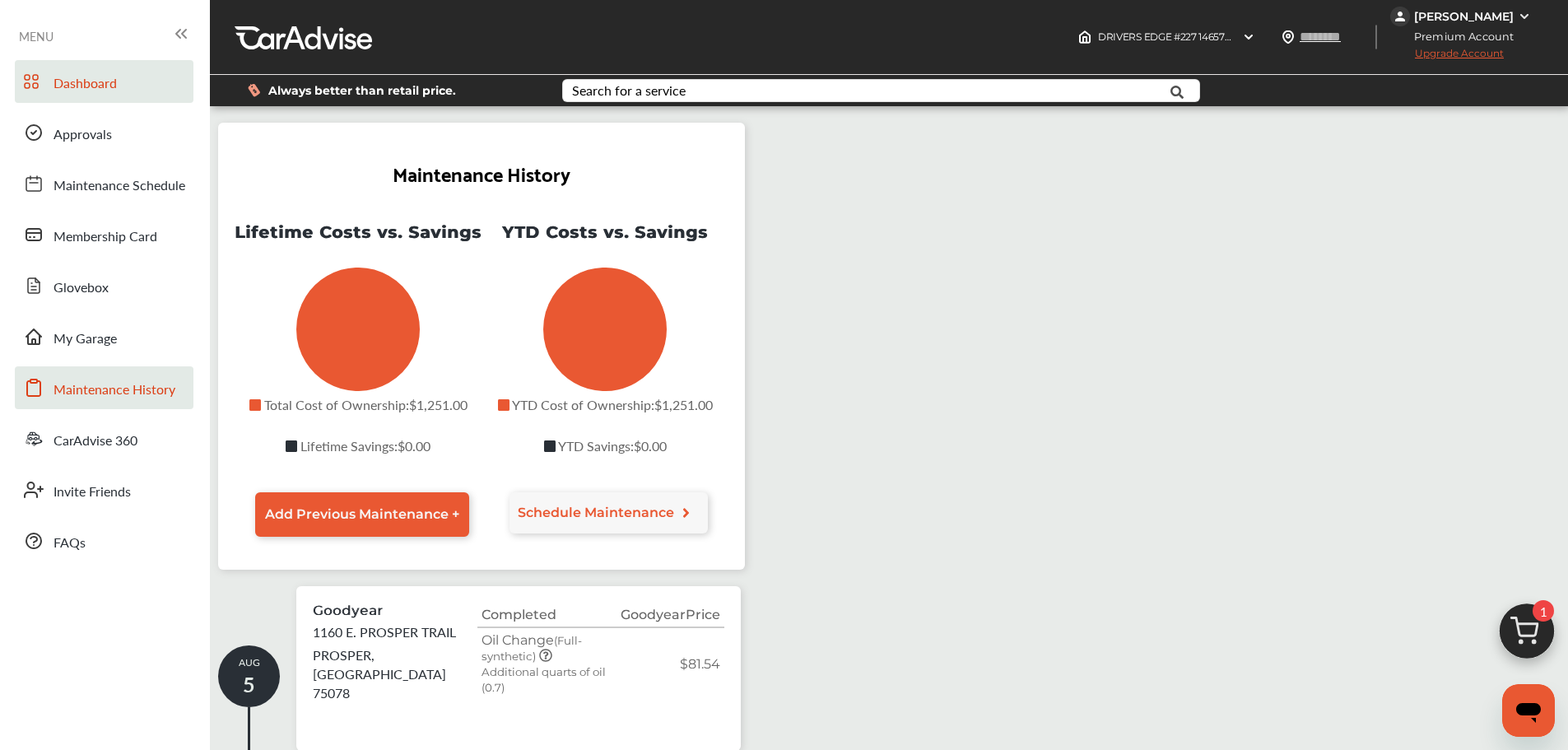
click at [90, 89] on span "Dashboard" at bounding box center [85, 84] width 64 height 22
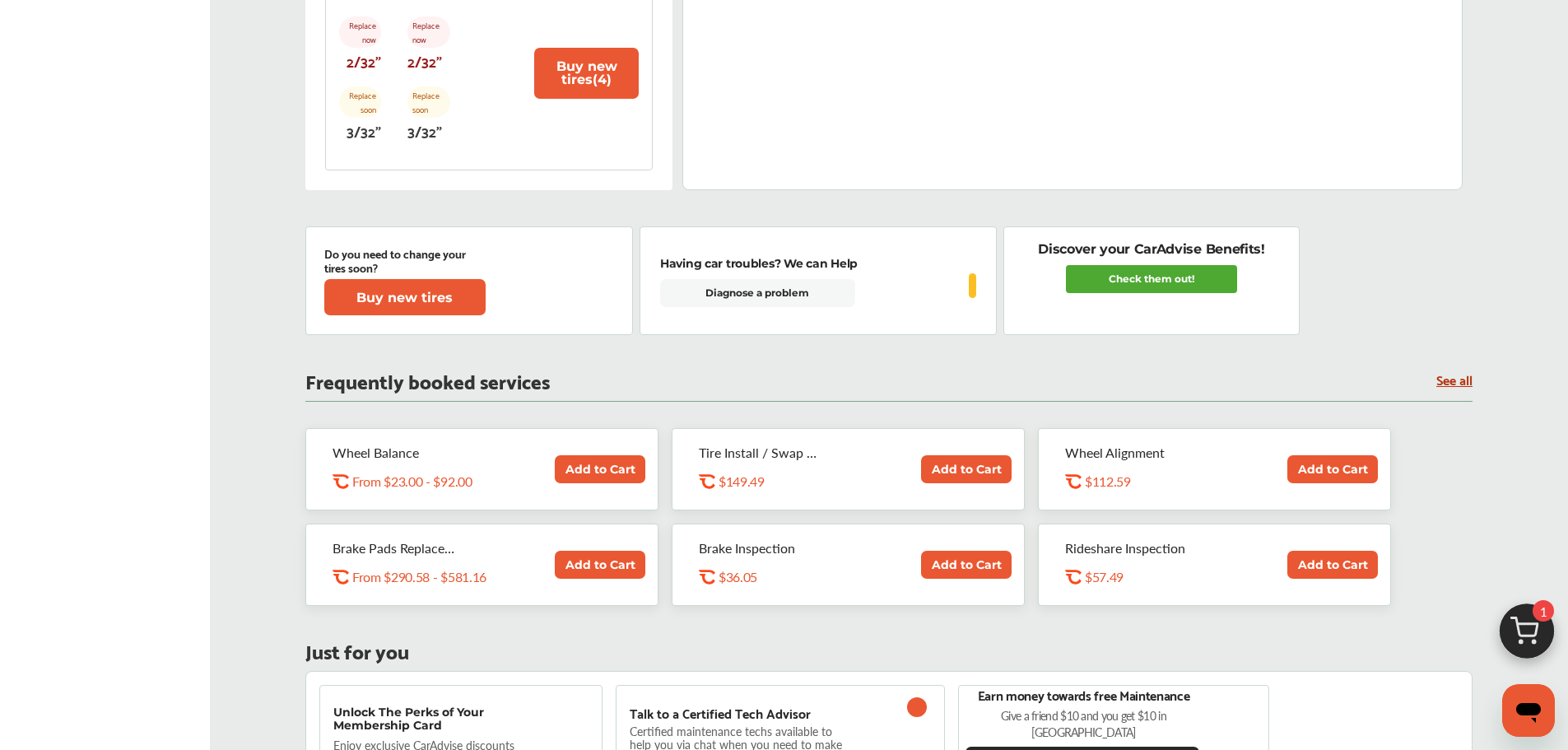
scroll to position [658, 0]
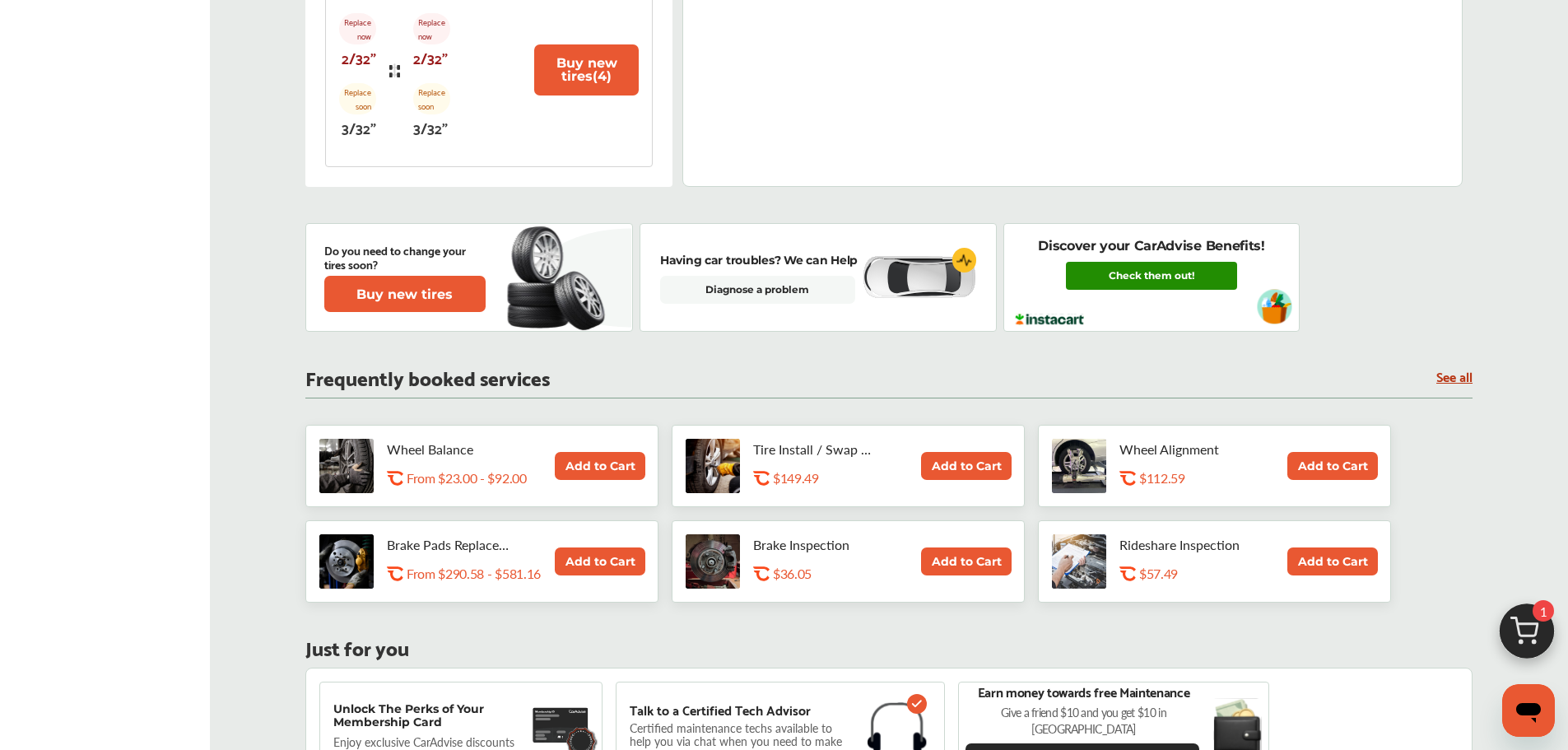
click at [1144, 281] on link "Check them out!" at bounding box center [1151, 275] width 171 height 28
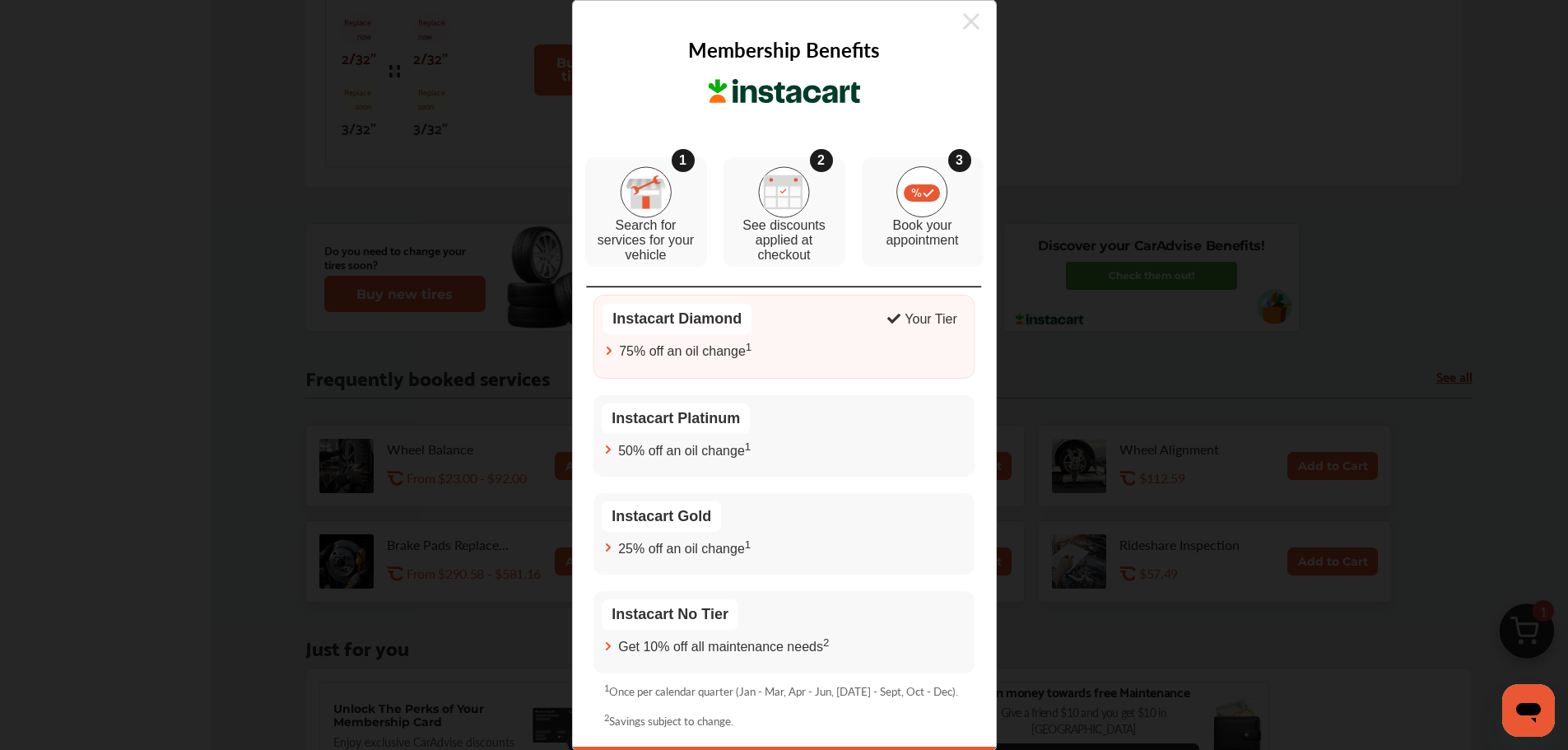
click at [844, 348] on div "75% off an oil change 1" at bounding box center [784, 350] width 363 height 18
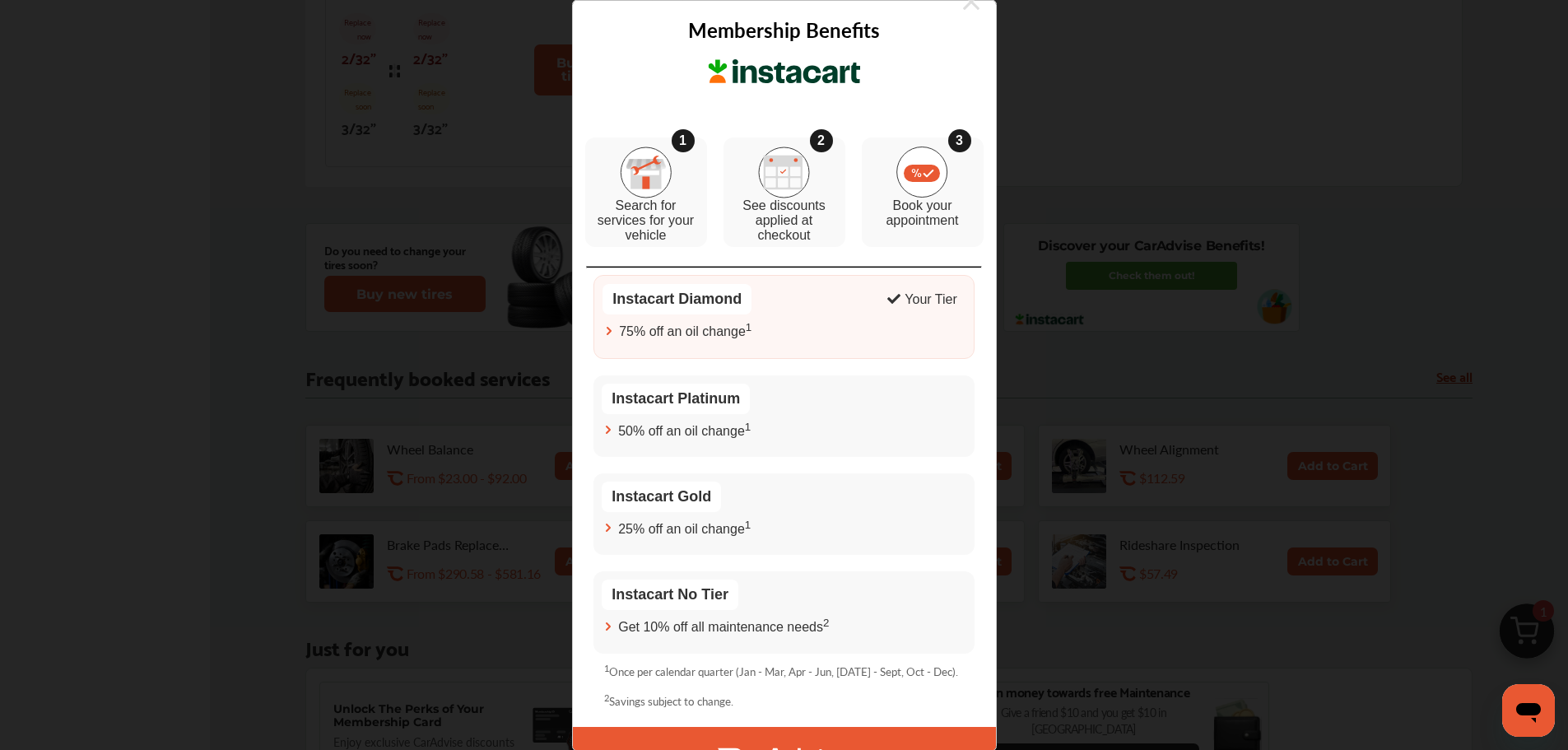
scroll to position [0, 0]
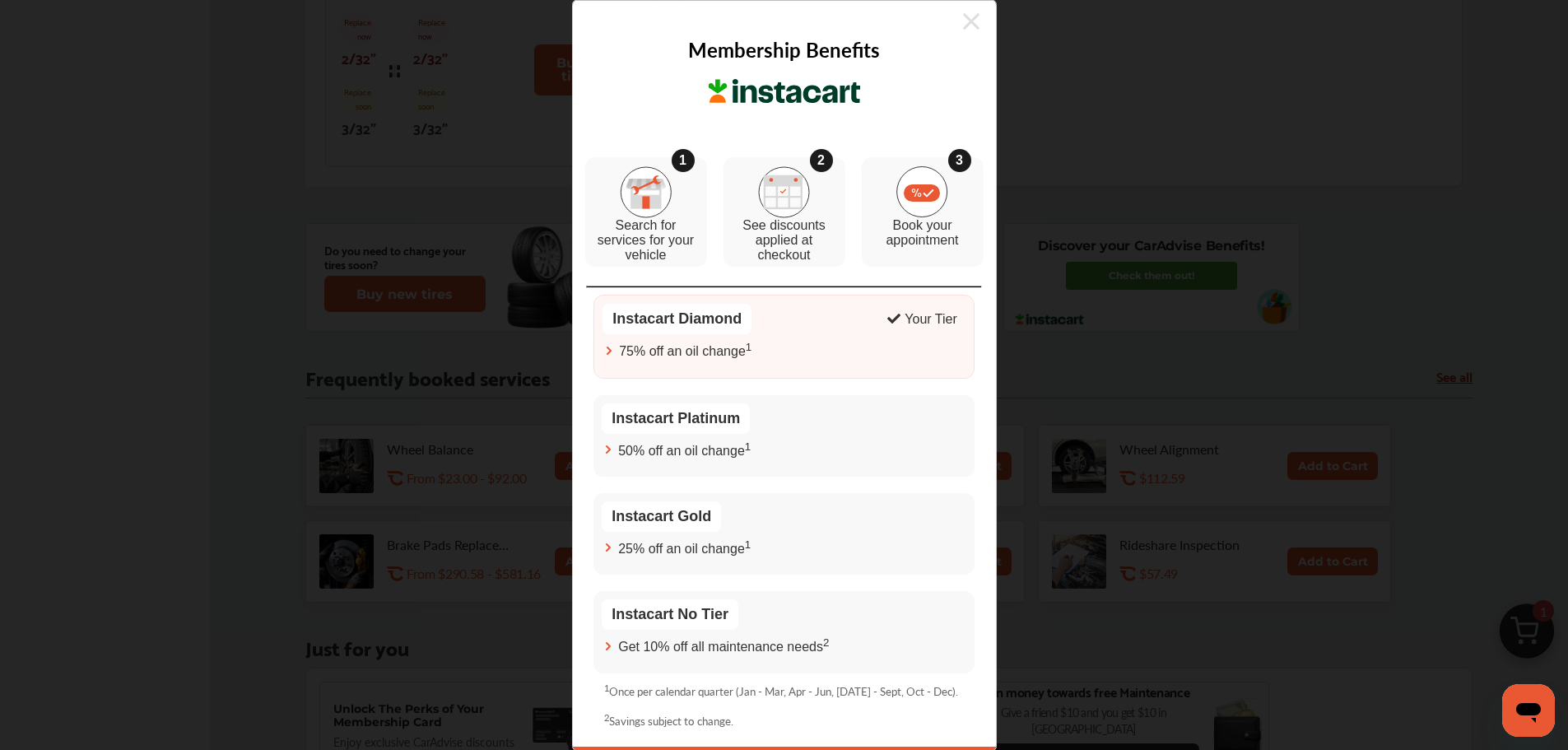
click at [963, 18] on icon at bounding box center [971, 21] width 16 height 16
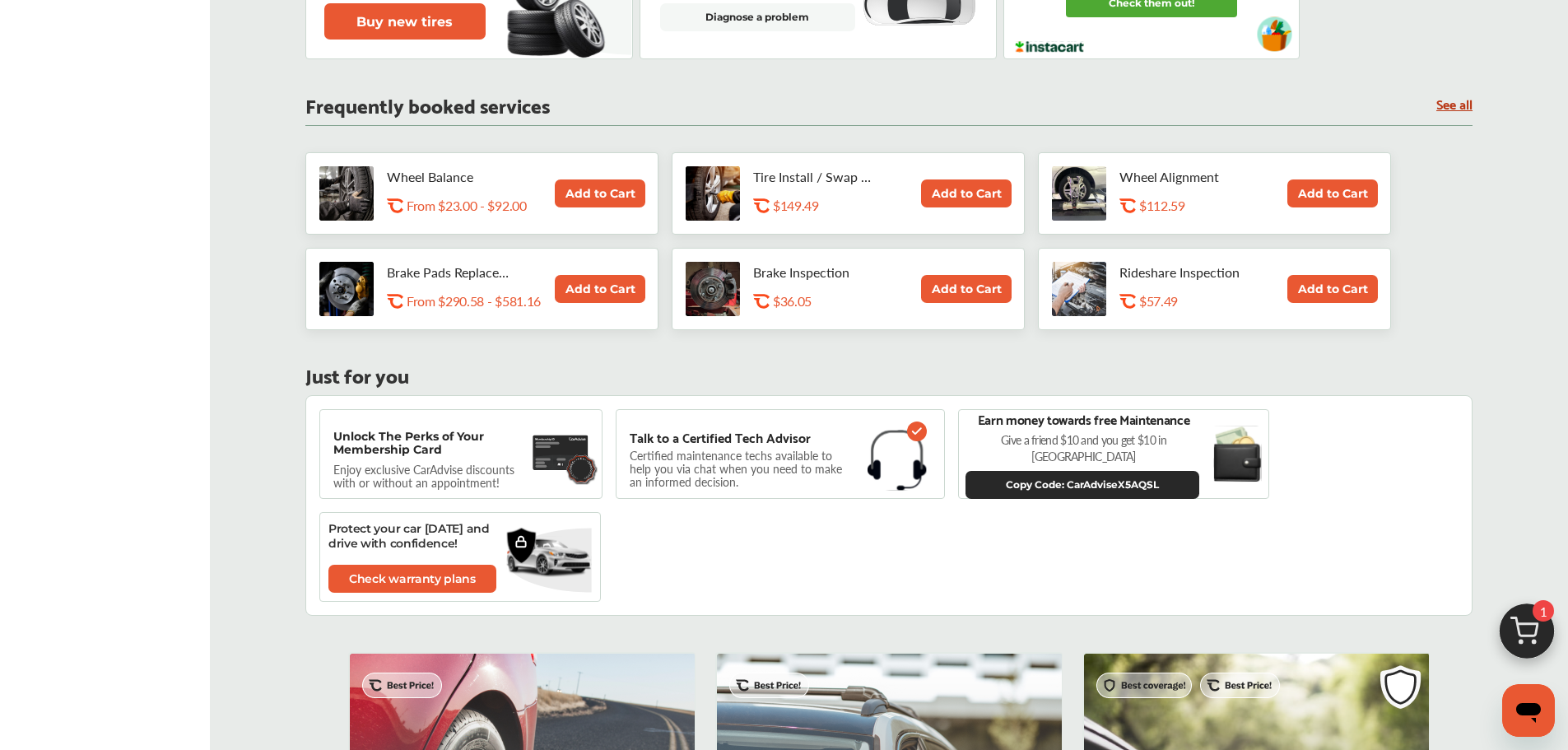
scroll to position [1097, 0]
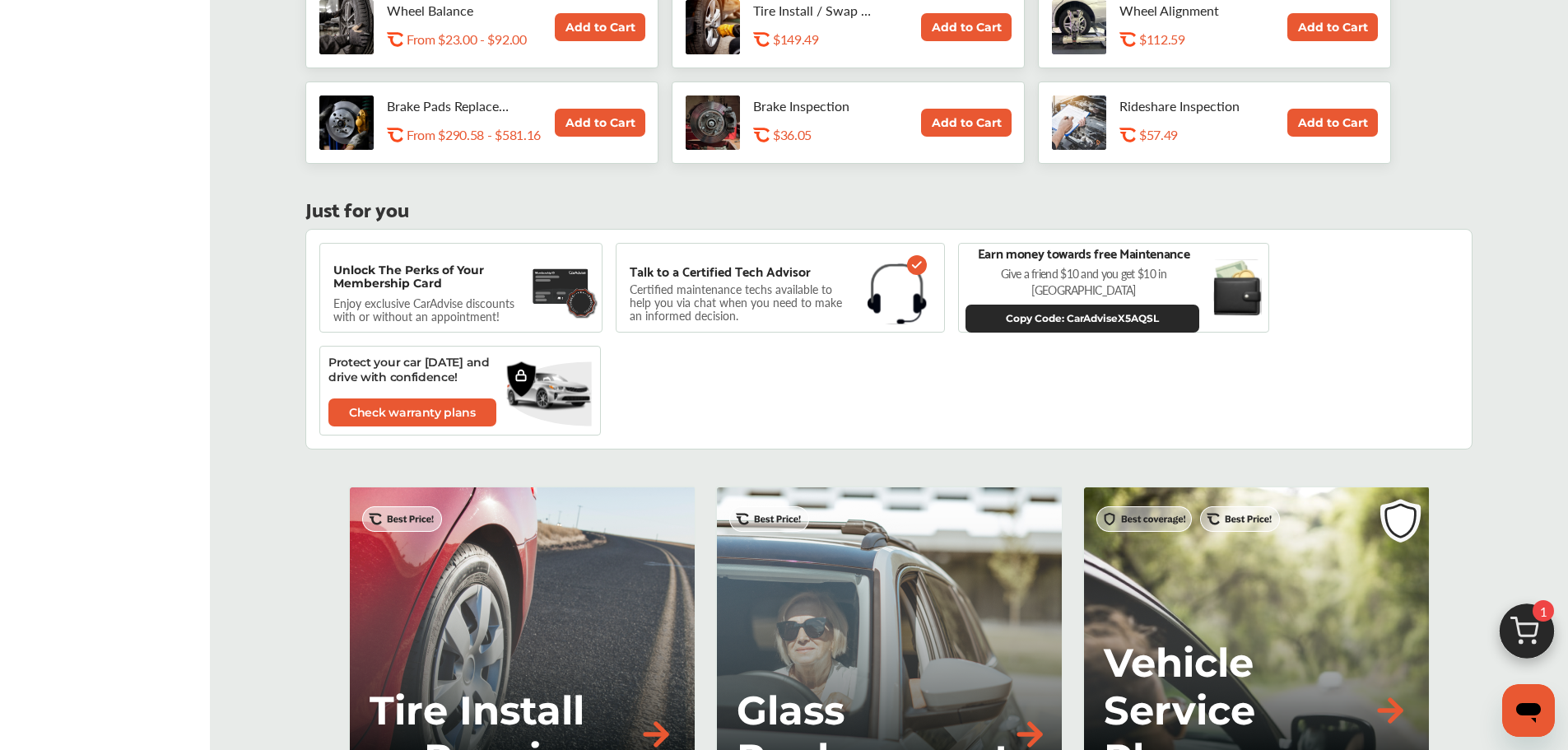
click at [1522, 613] on img at bounding box center [1526, 635] width 79 height 79
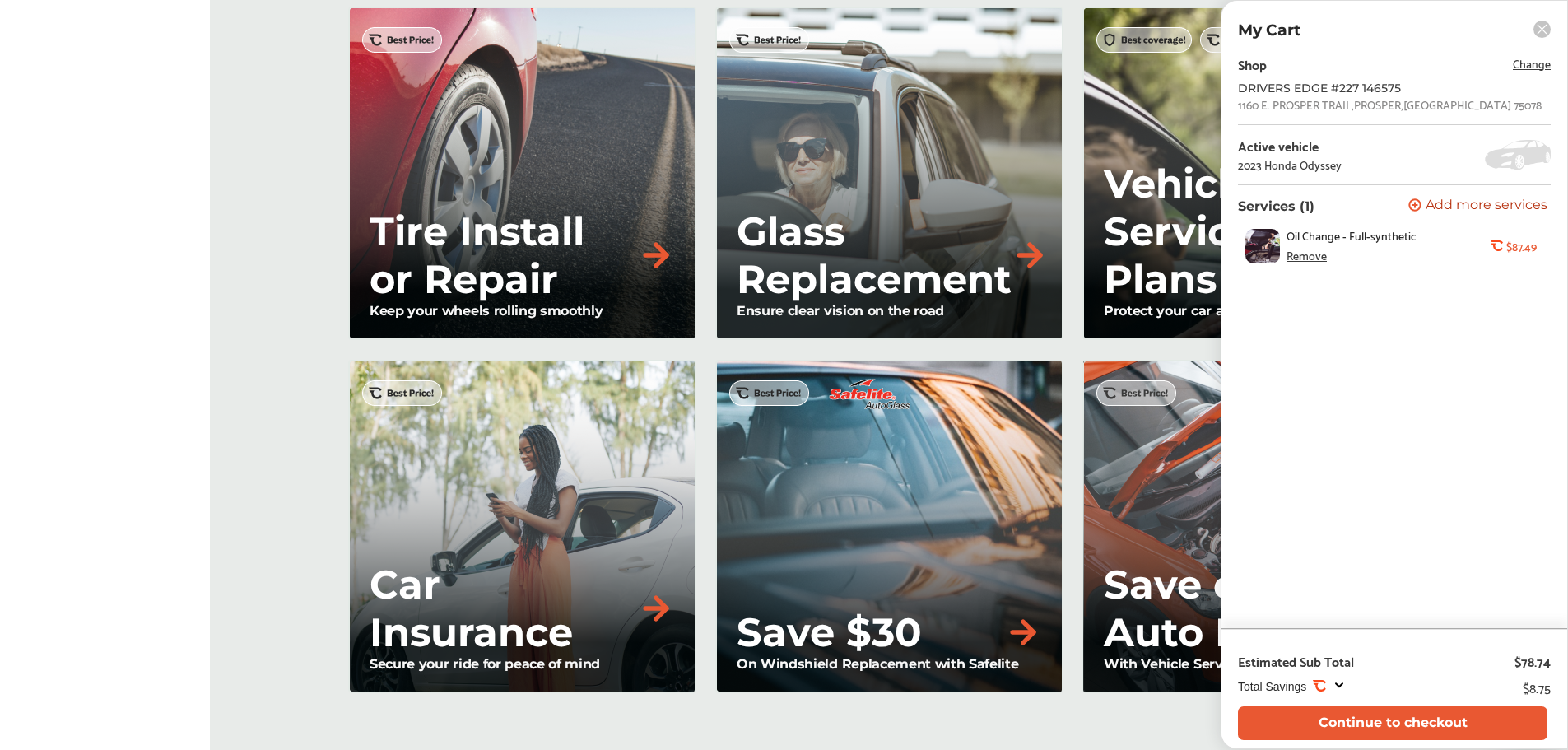
scroll to position [1670, 0]
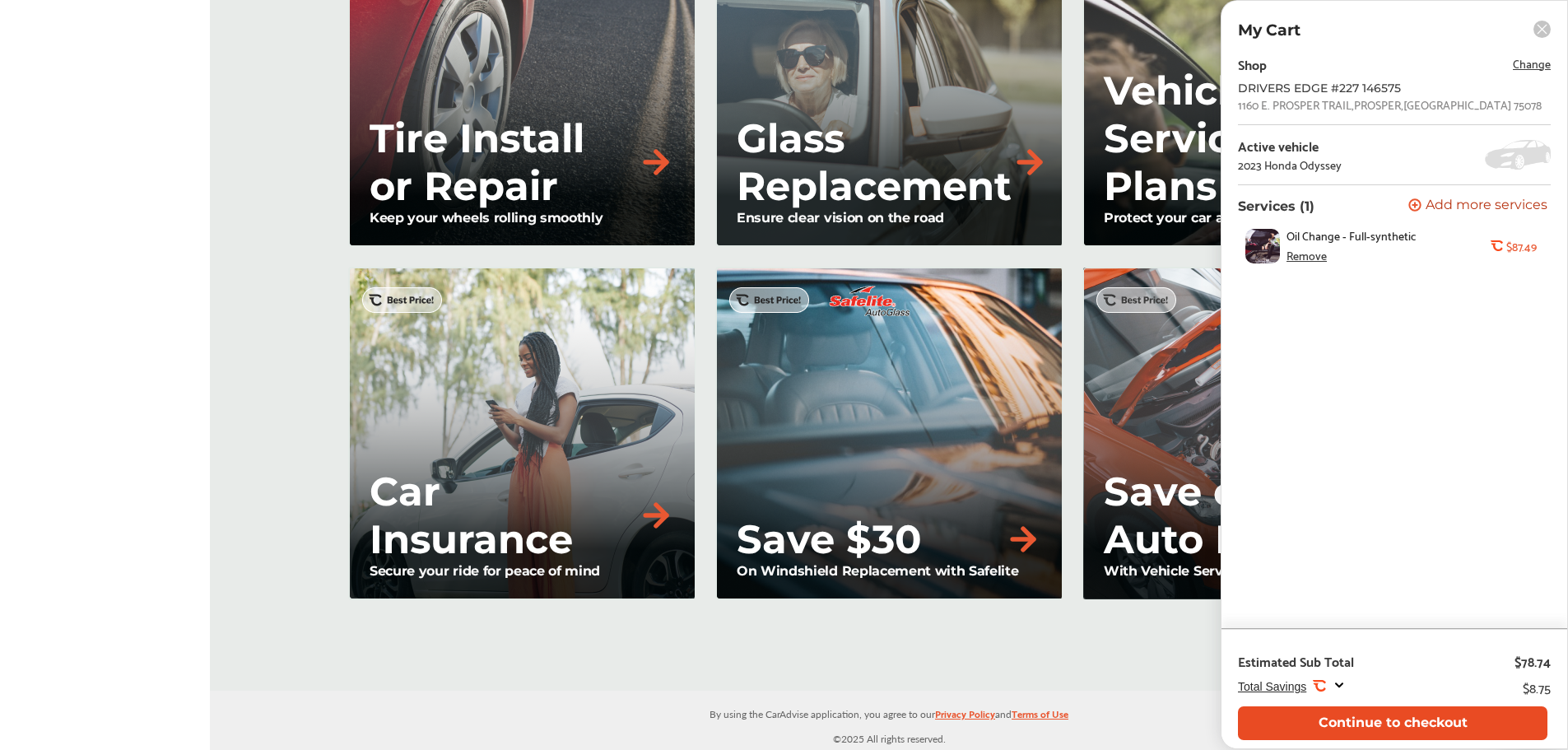
click at [1408, 726] on button "Continue to checkout" at bounding box center [1393, 723] width 310 height 34
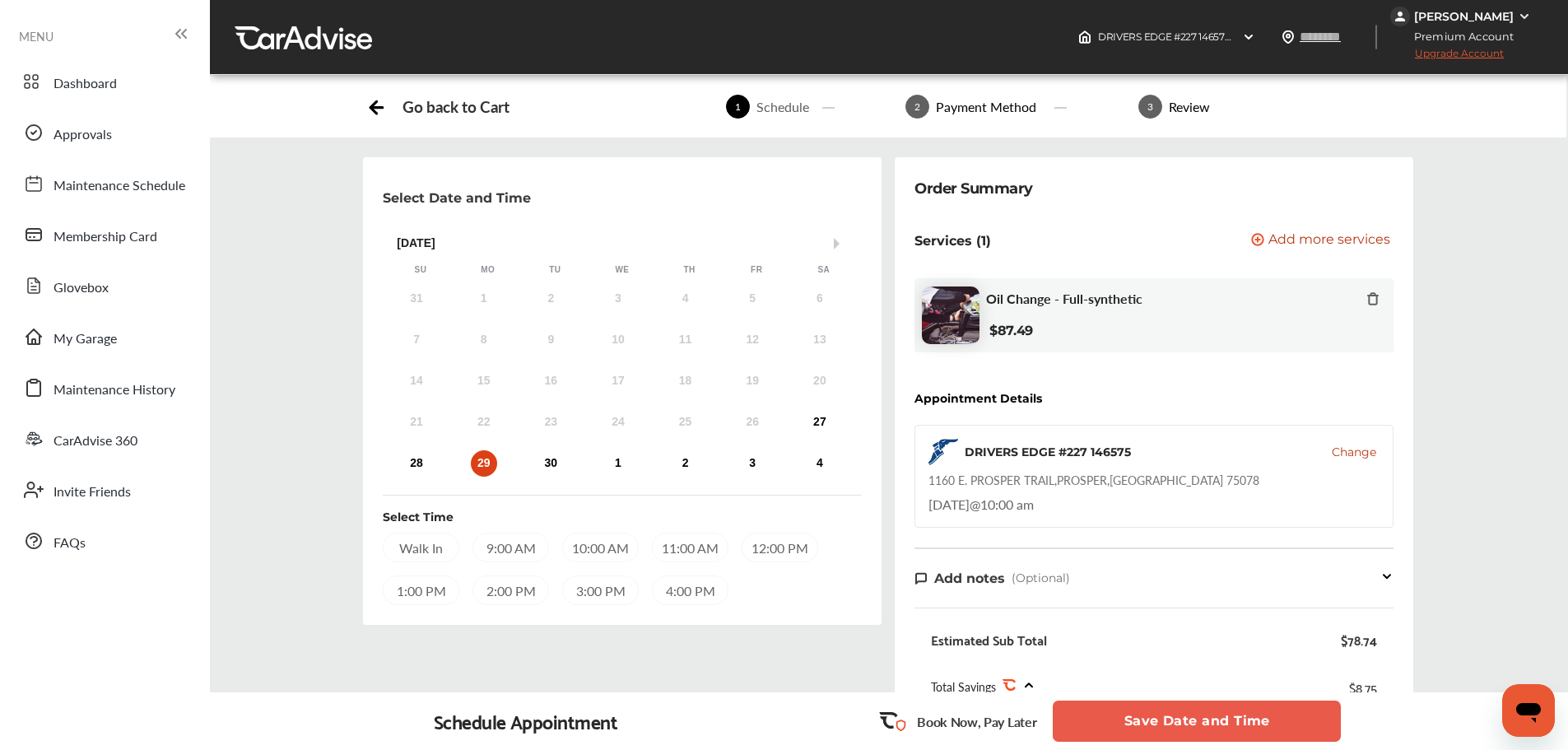
scroll to position [466, 0]
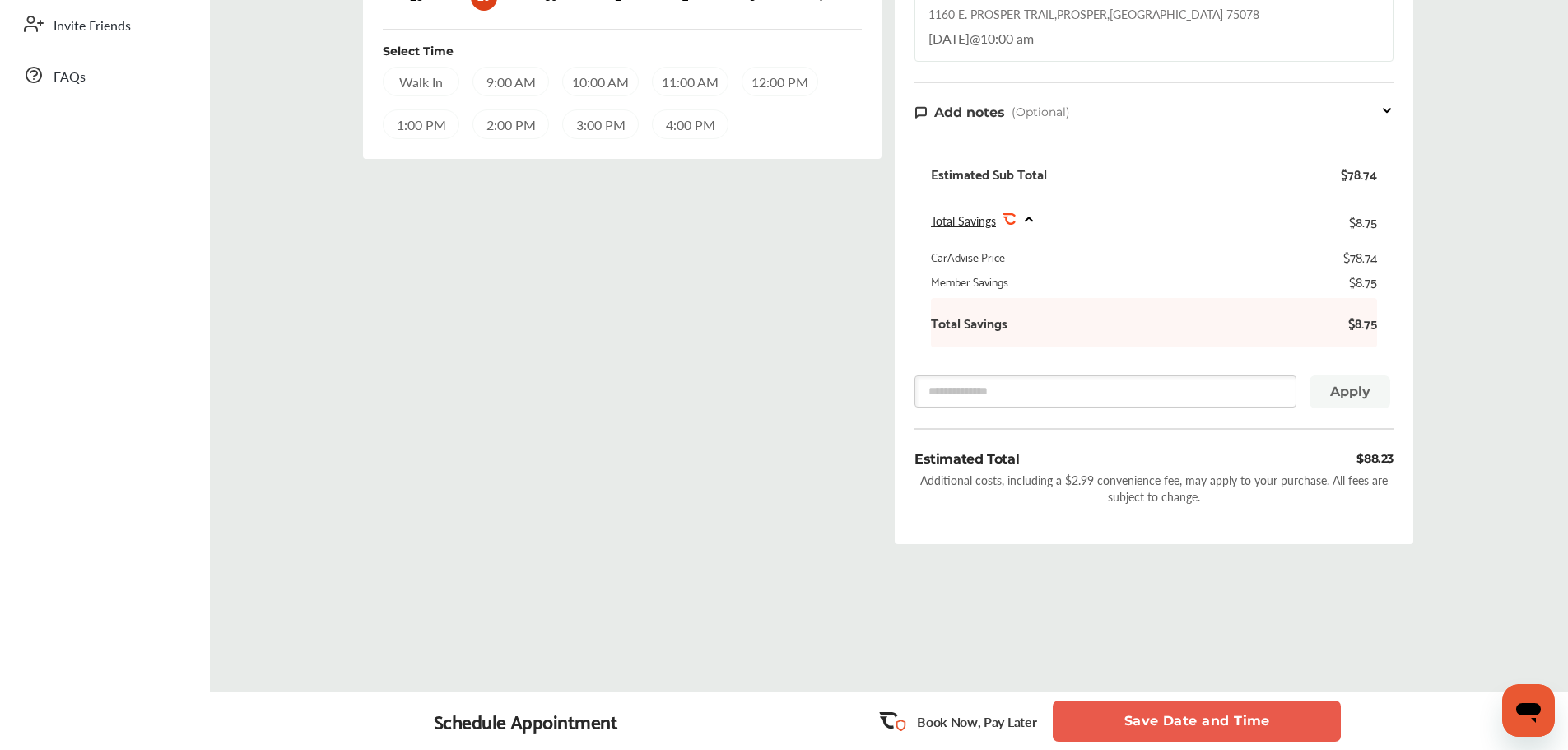
click at [1203, 720] on button "Save Date and Time" at bounding box center [1197, 721] width 288 height 41
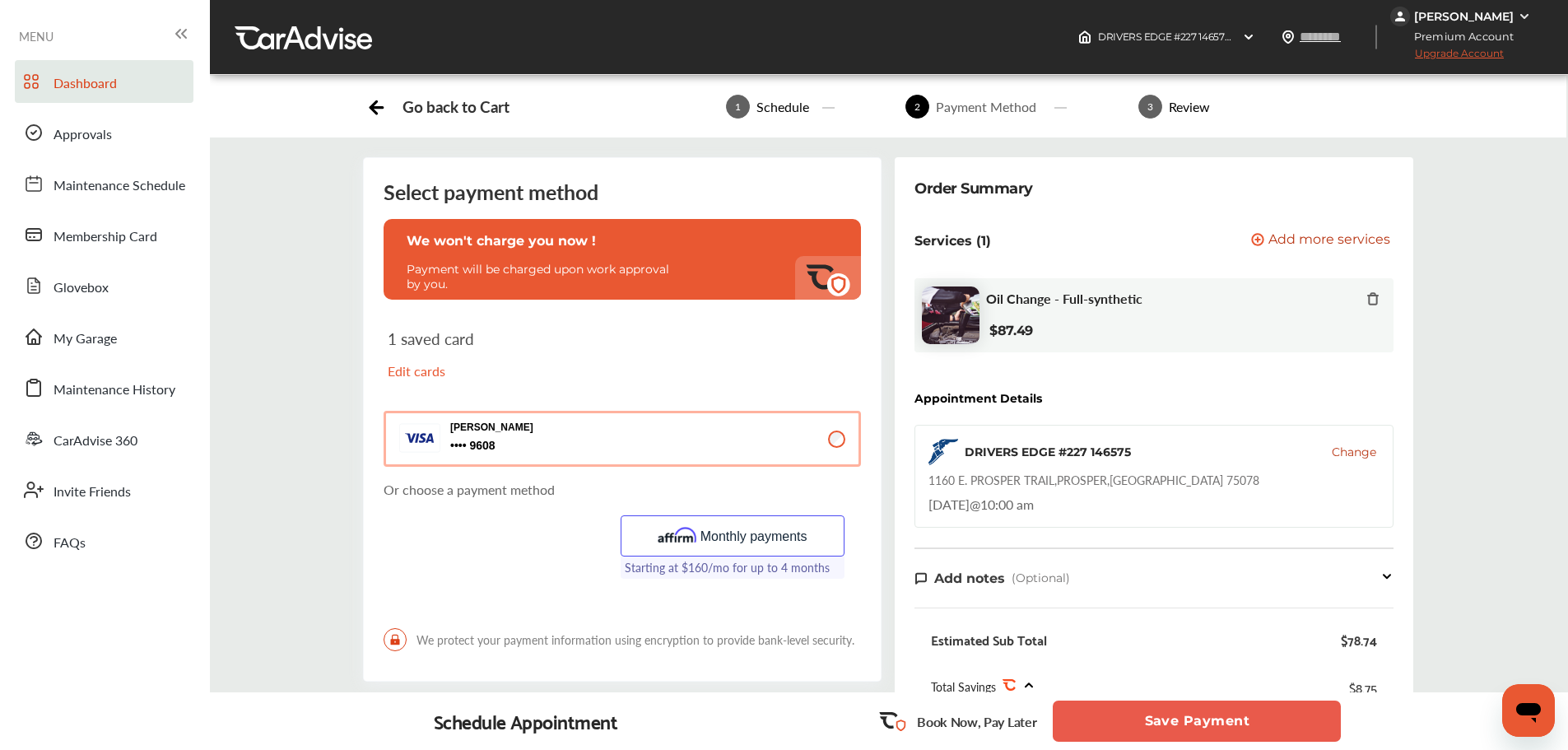
click at [75, 77] on span "Dashboard" at bounding box center [85, 84] width 64 height 22
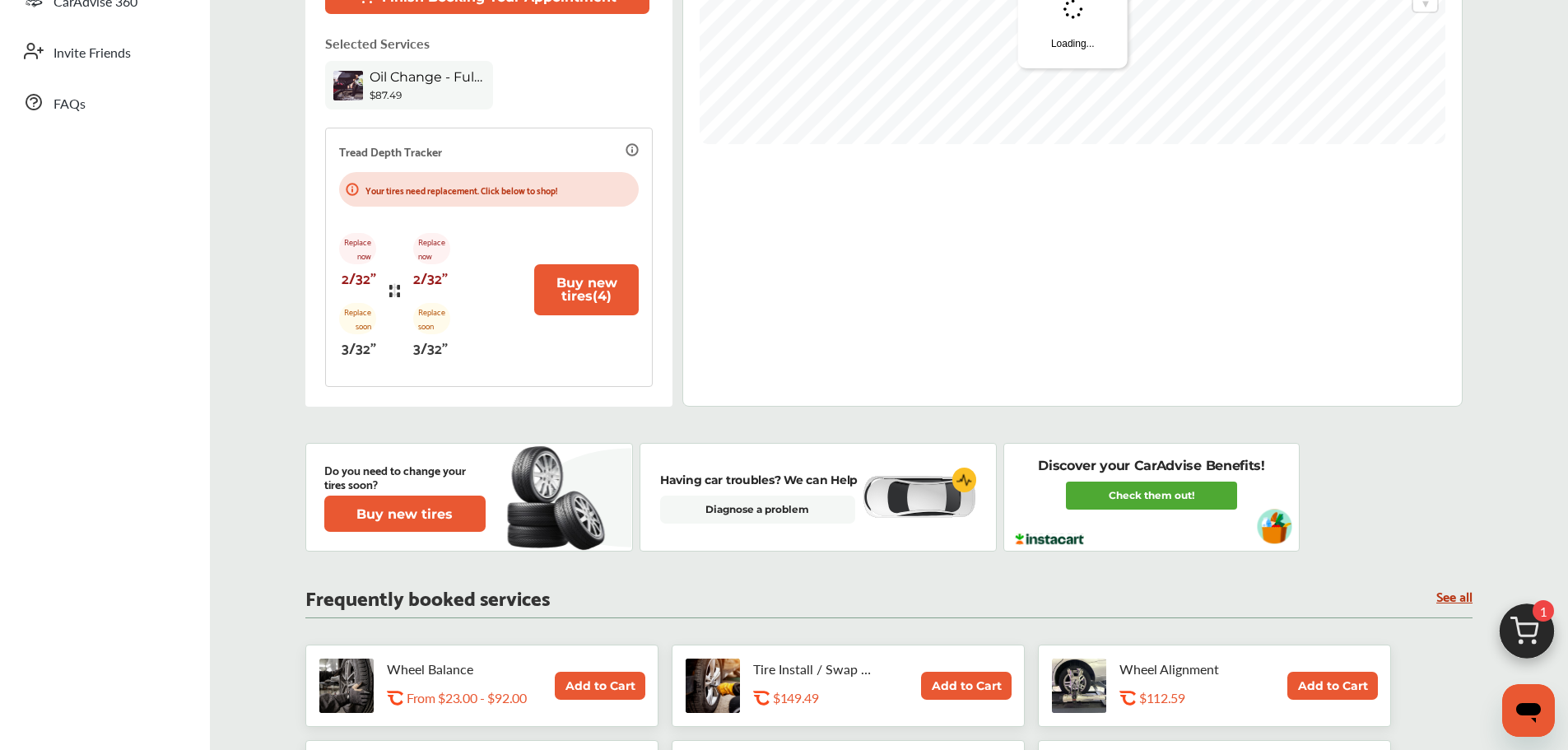
scroll to position [658, 0]
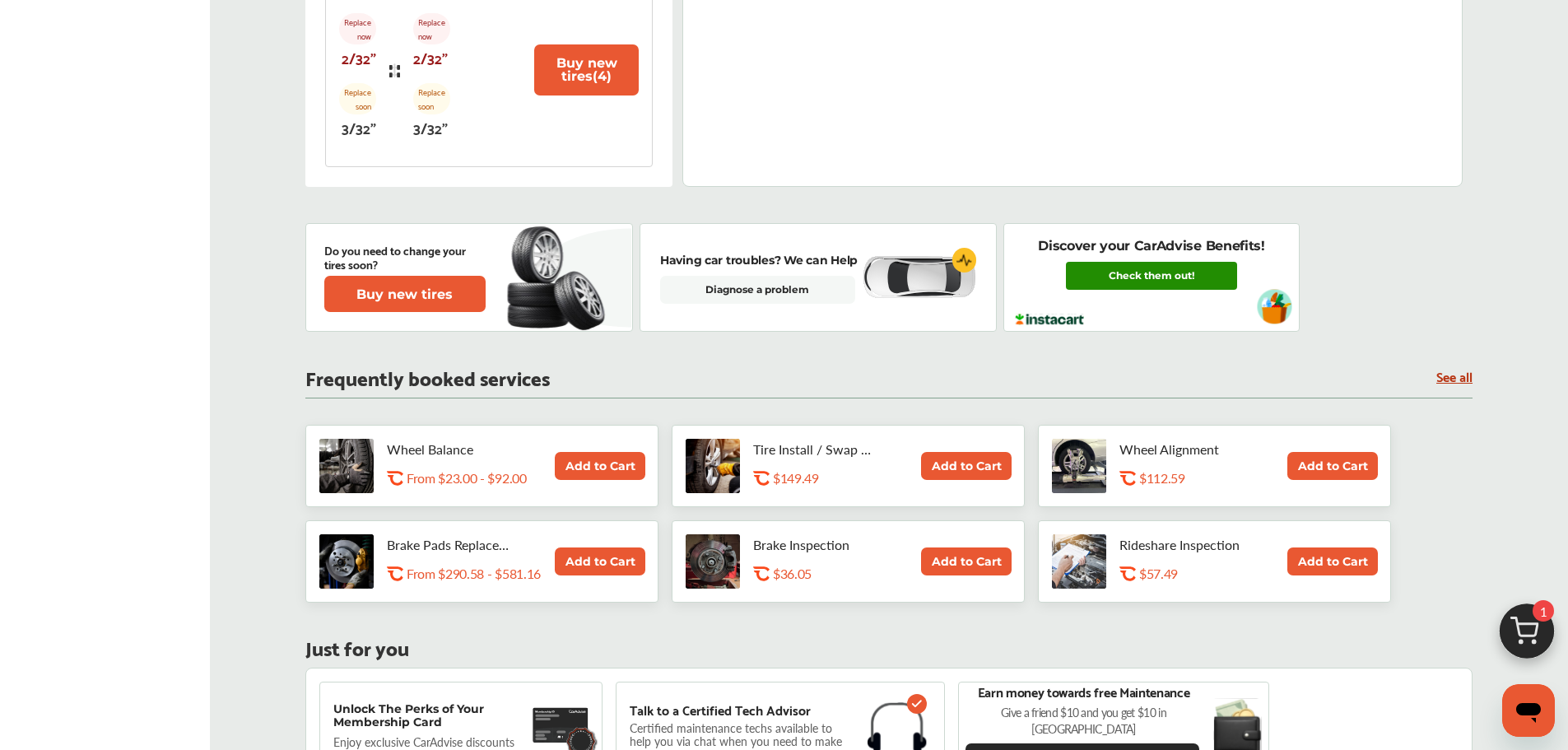
click at [1135, 271] on link "Check them out!" at bounding box center [1151, 275] width 171 height 28
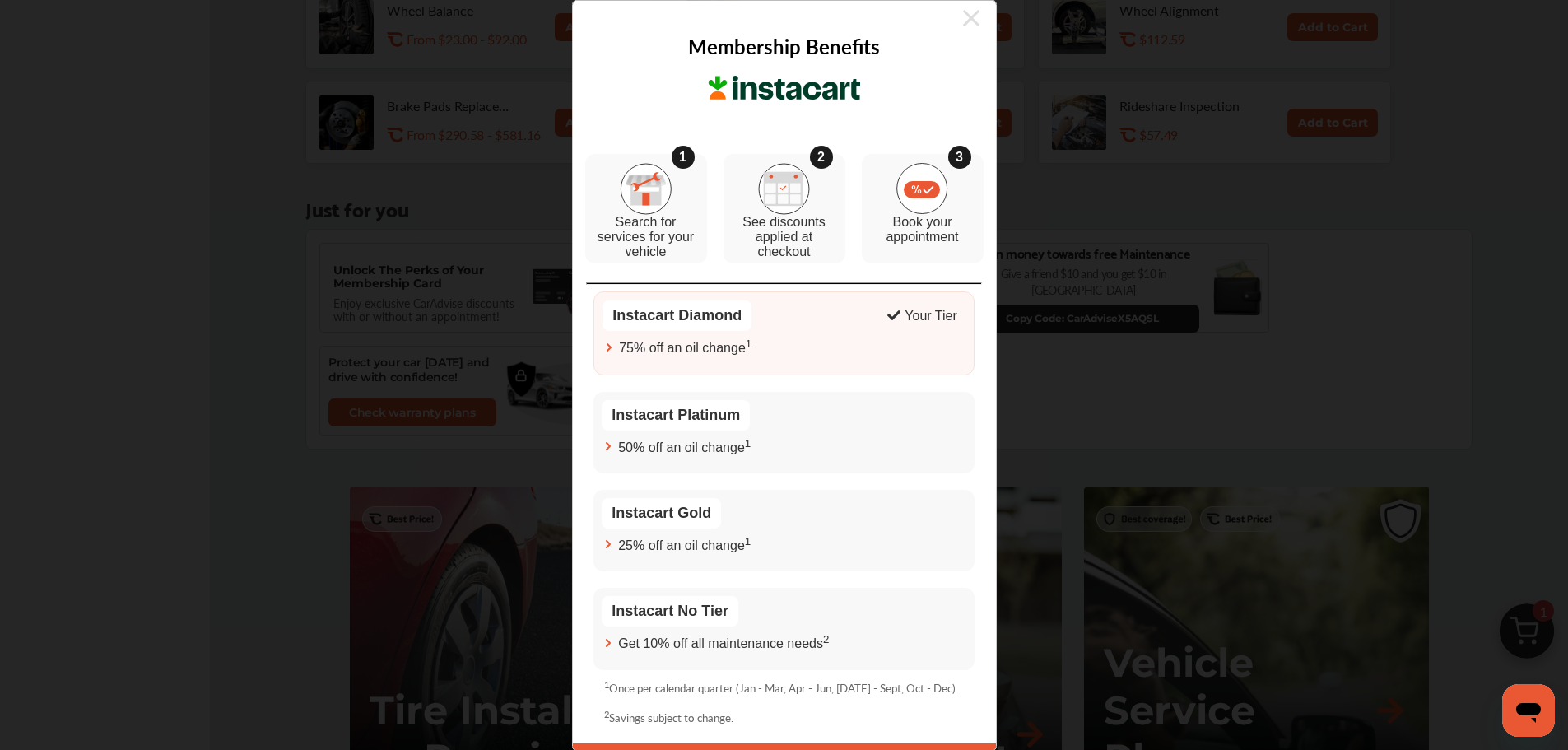
scroll to position [0, 0]
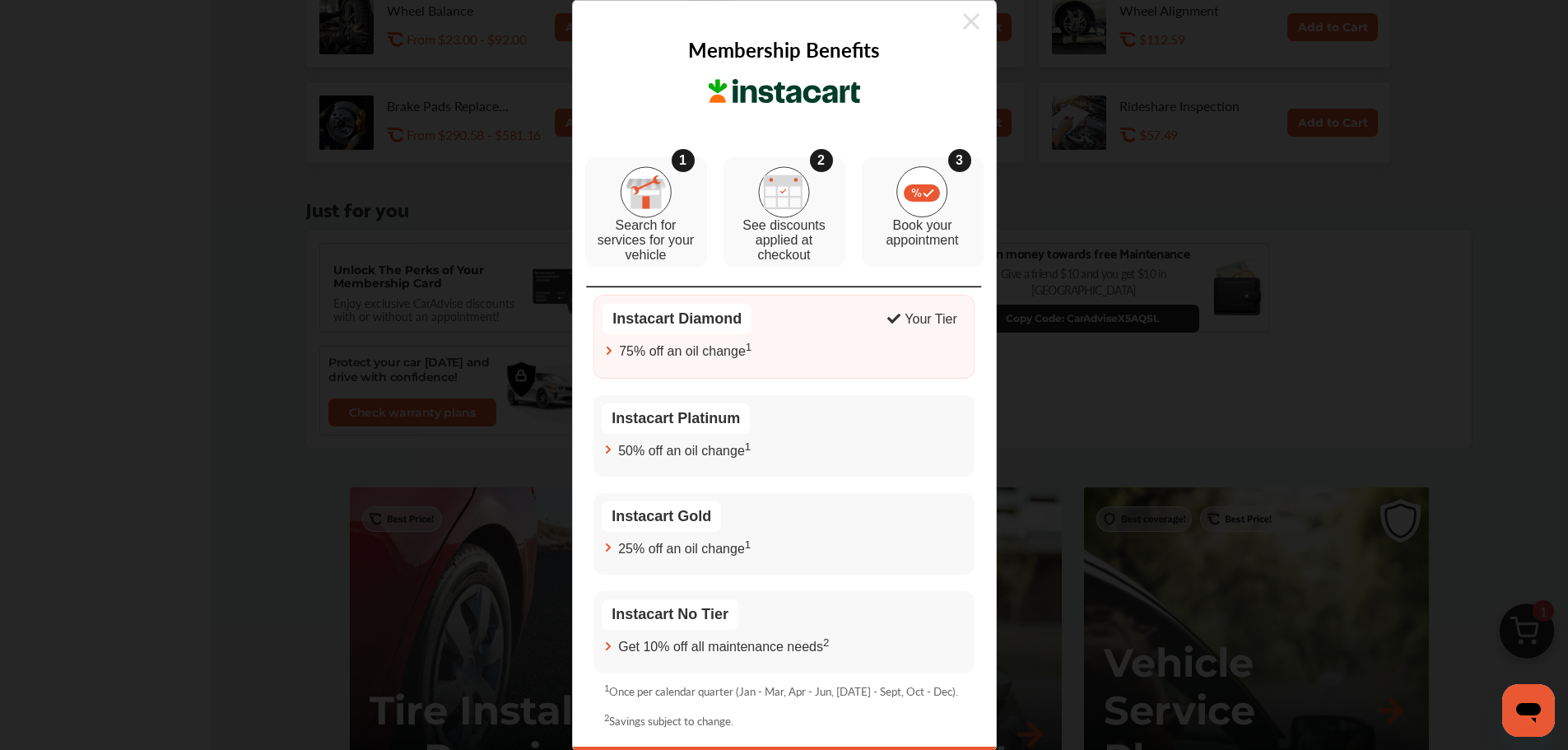
click at [963, 22] on icon at bounding box center [971, 21] width 16 height 16
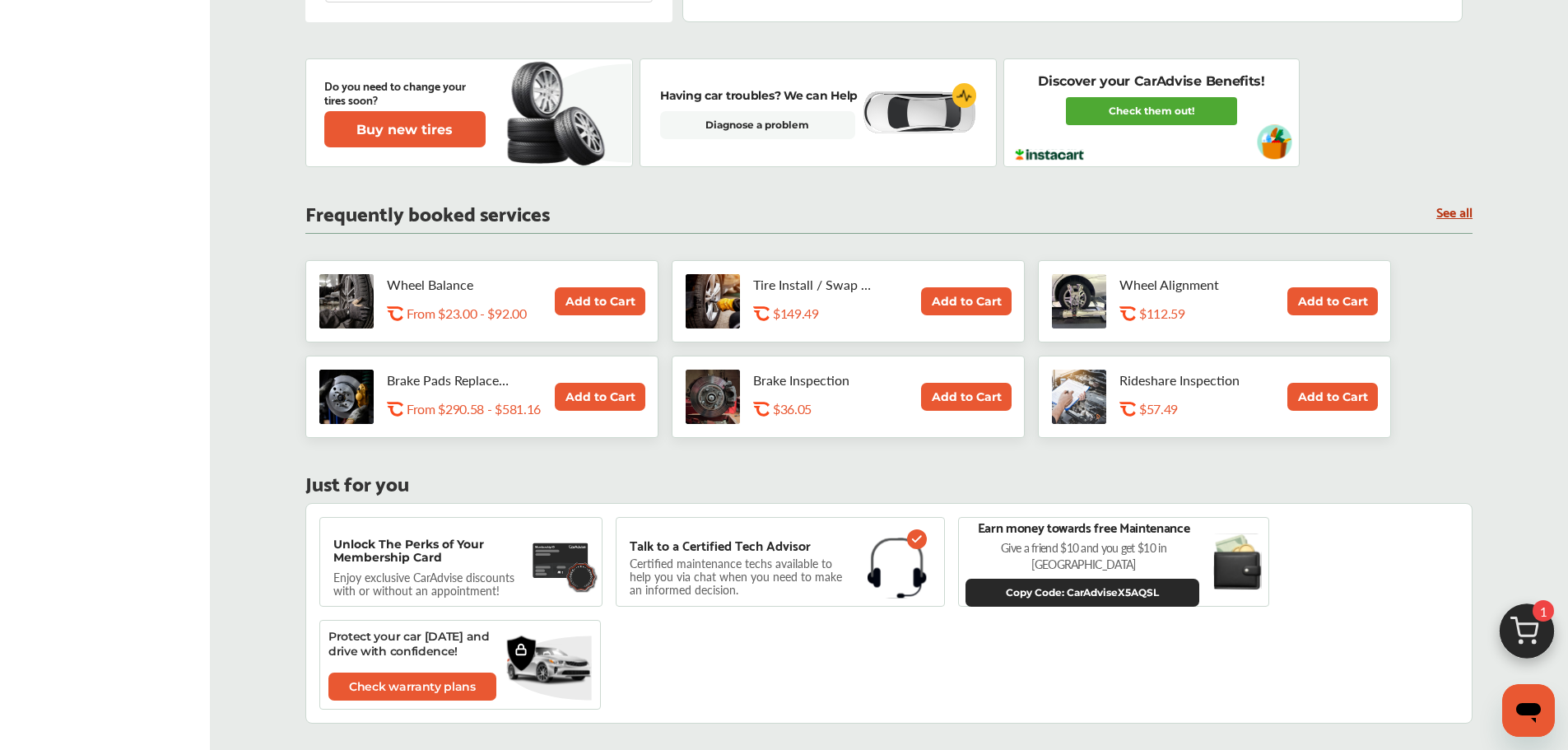
scroll to position [658, 0]
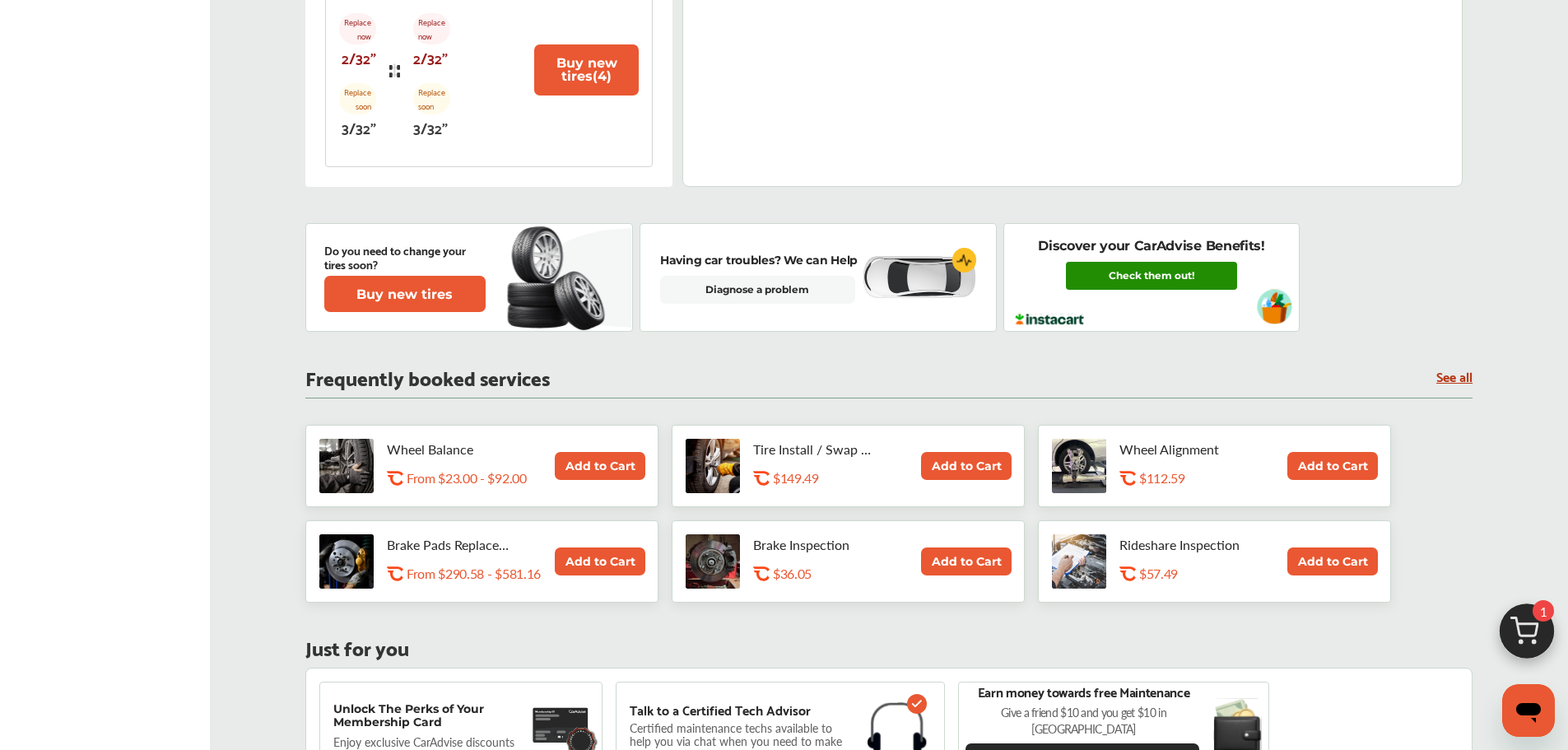
click at [1152, 275] on link "Check them out!" at bounding box center [1151, 275] width 171 height 28
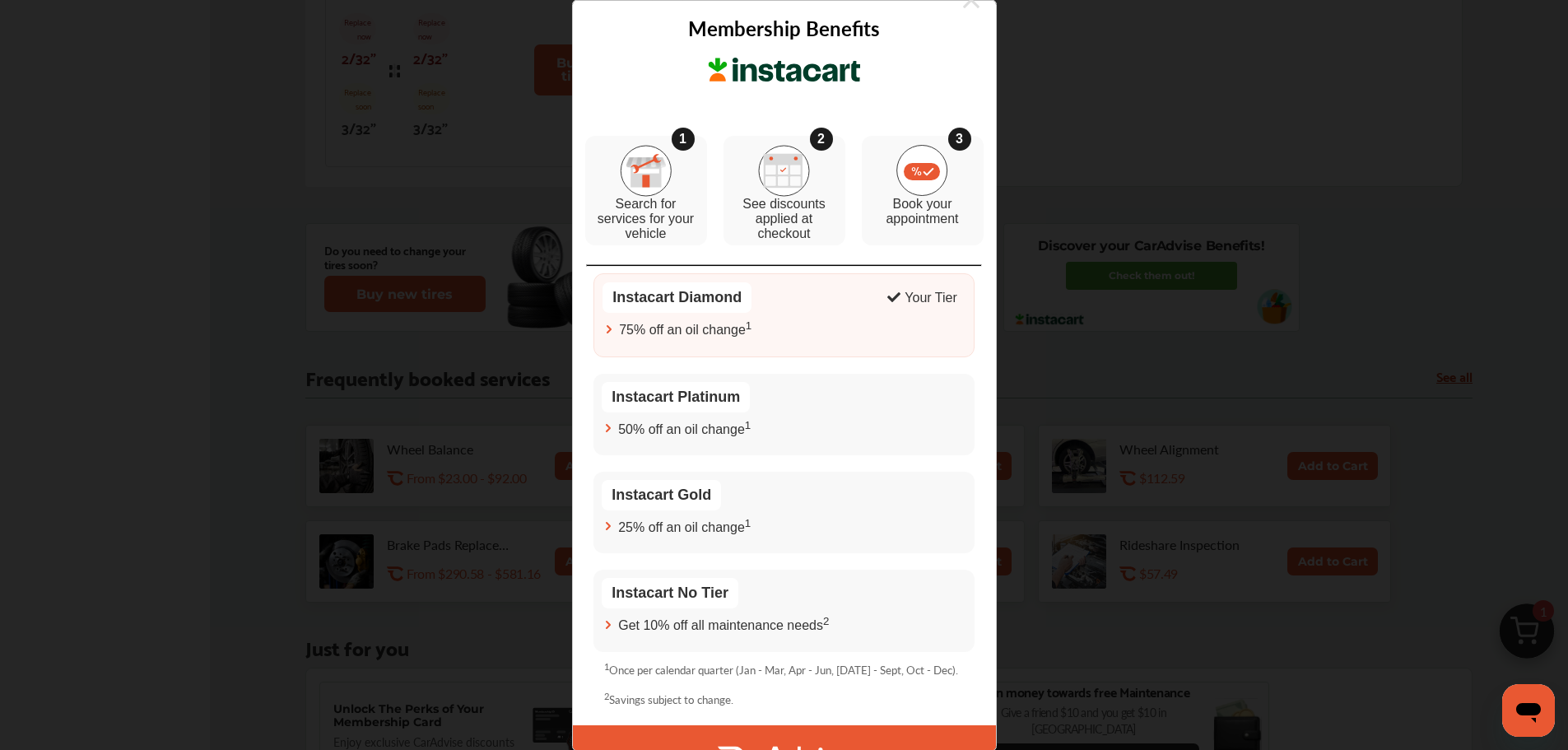
scroll to position [0, 0]
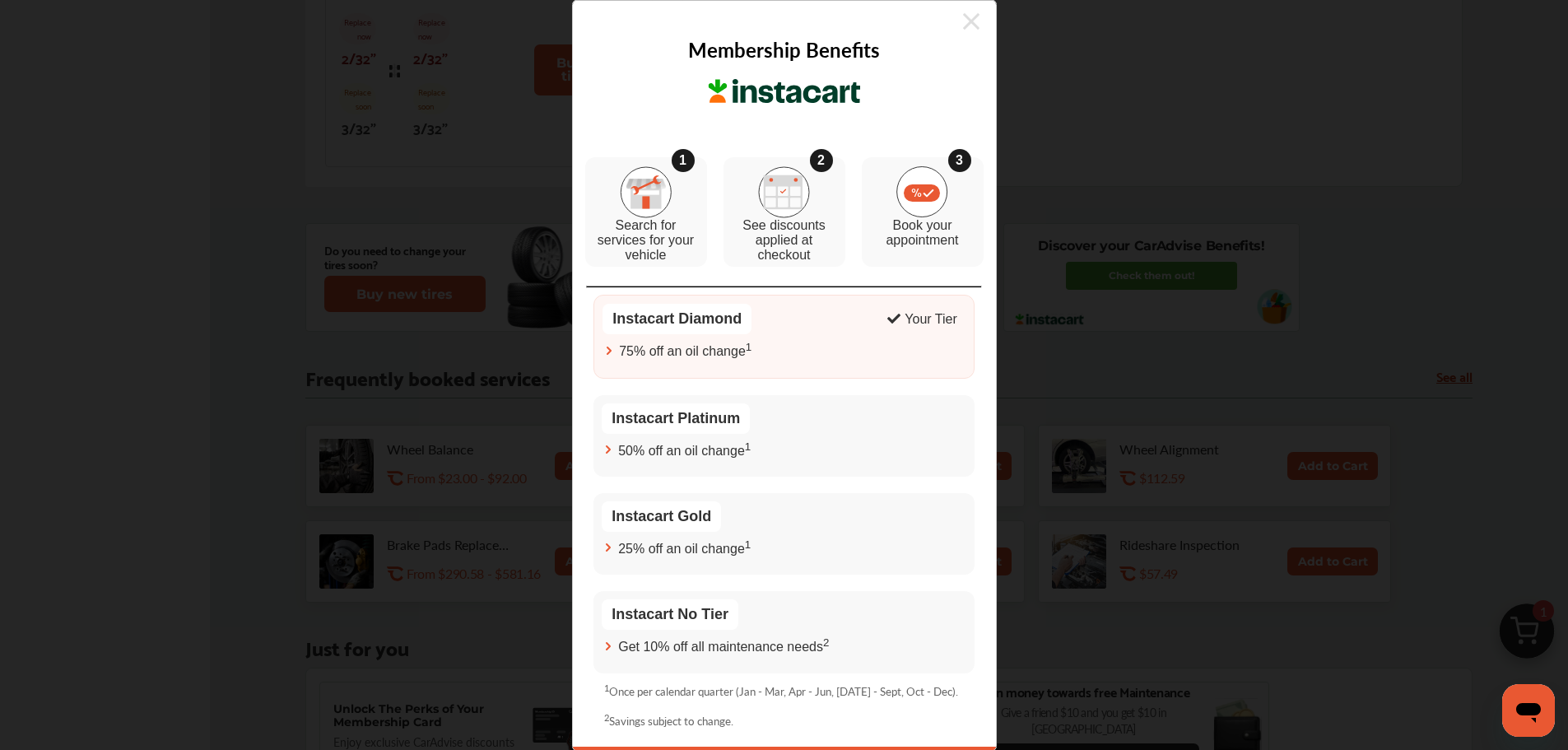
click at [966, 22] on icon at bounding box center [971, 21] width 16 height 16
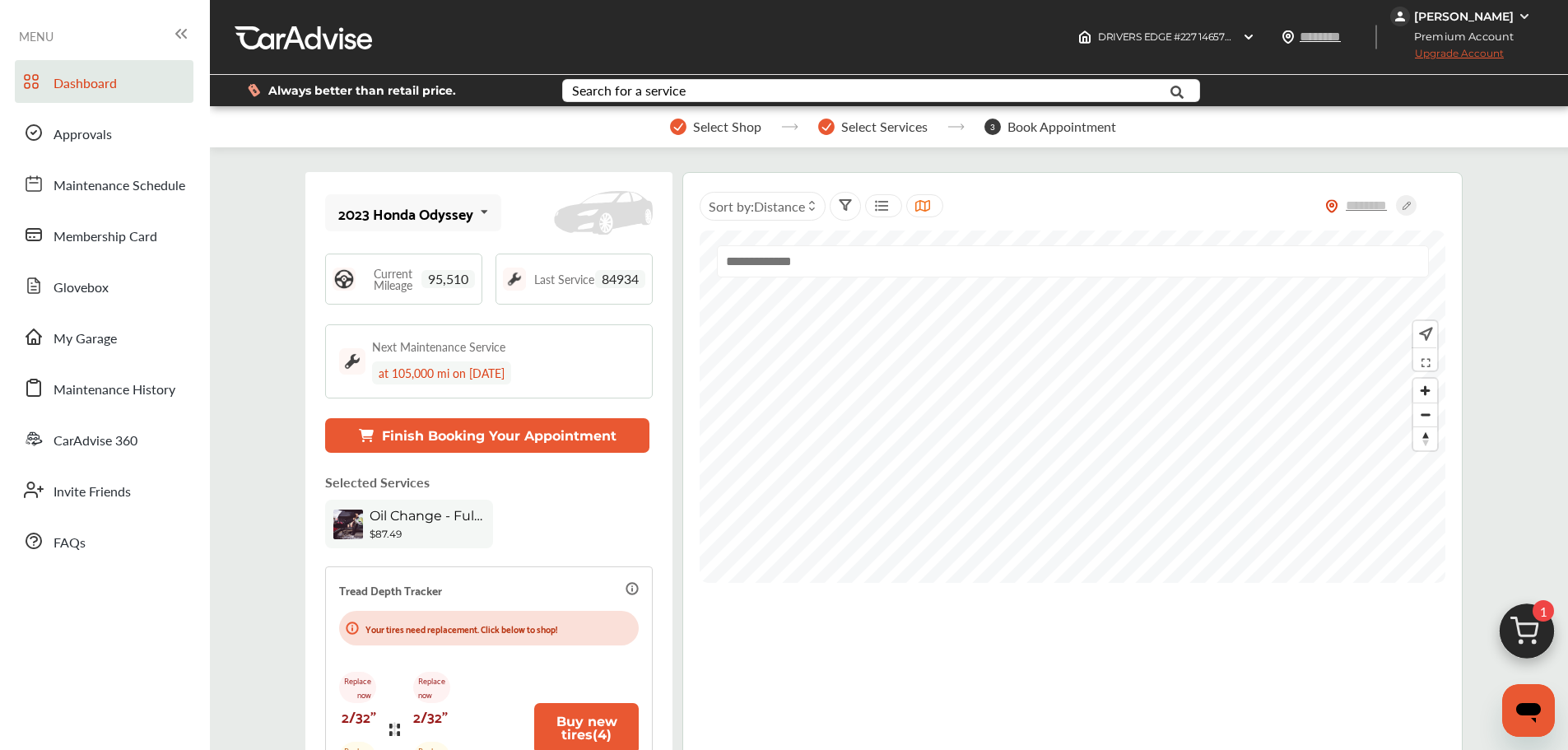
click at [1518, 14] on img at bounding box center [1524, 16] width 13 height 13
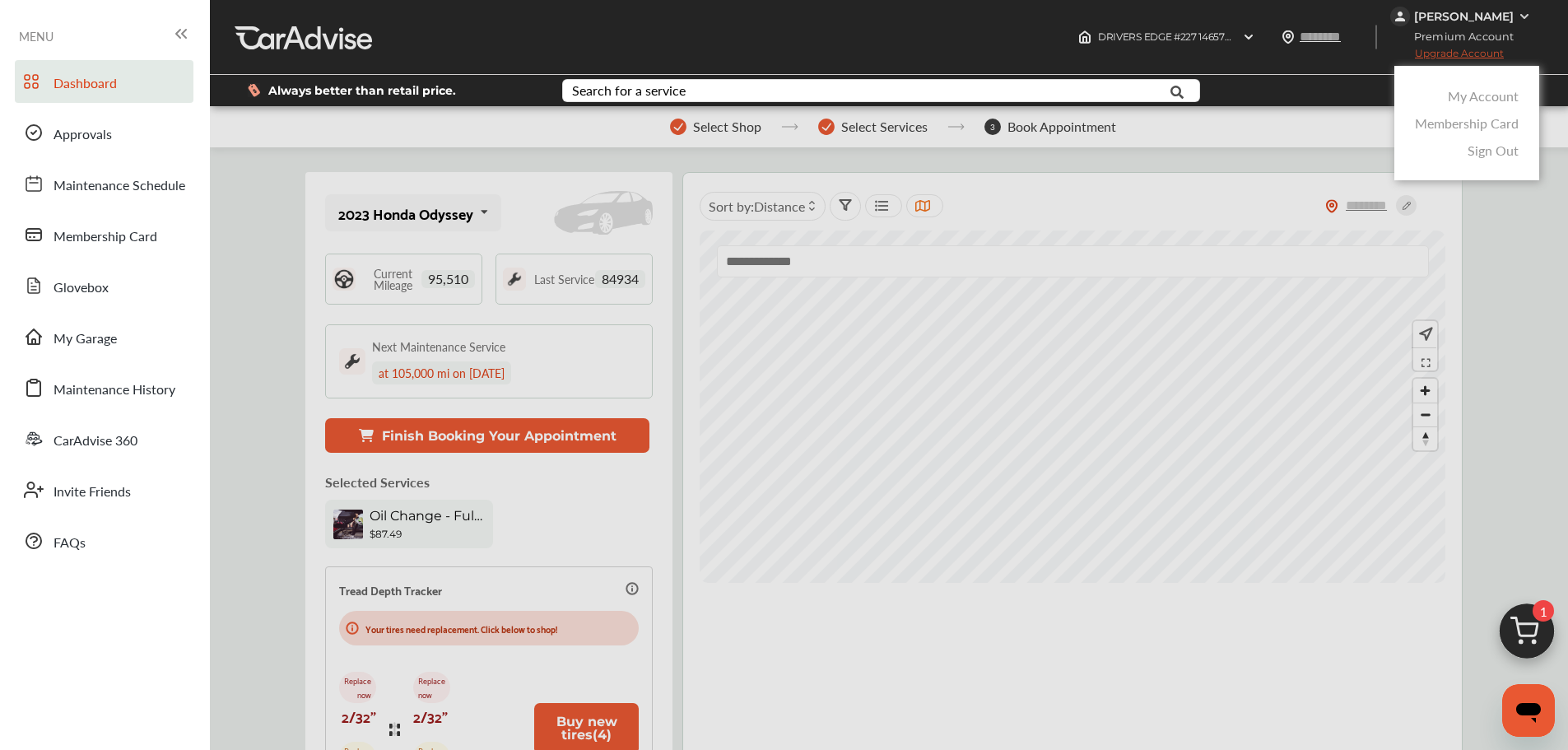
click at [1492, 152] on link "Sign Out" at bounding box center [1493, 150] width 51 height 19
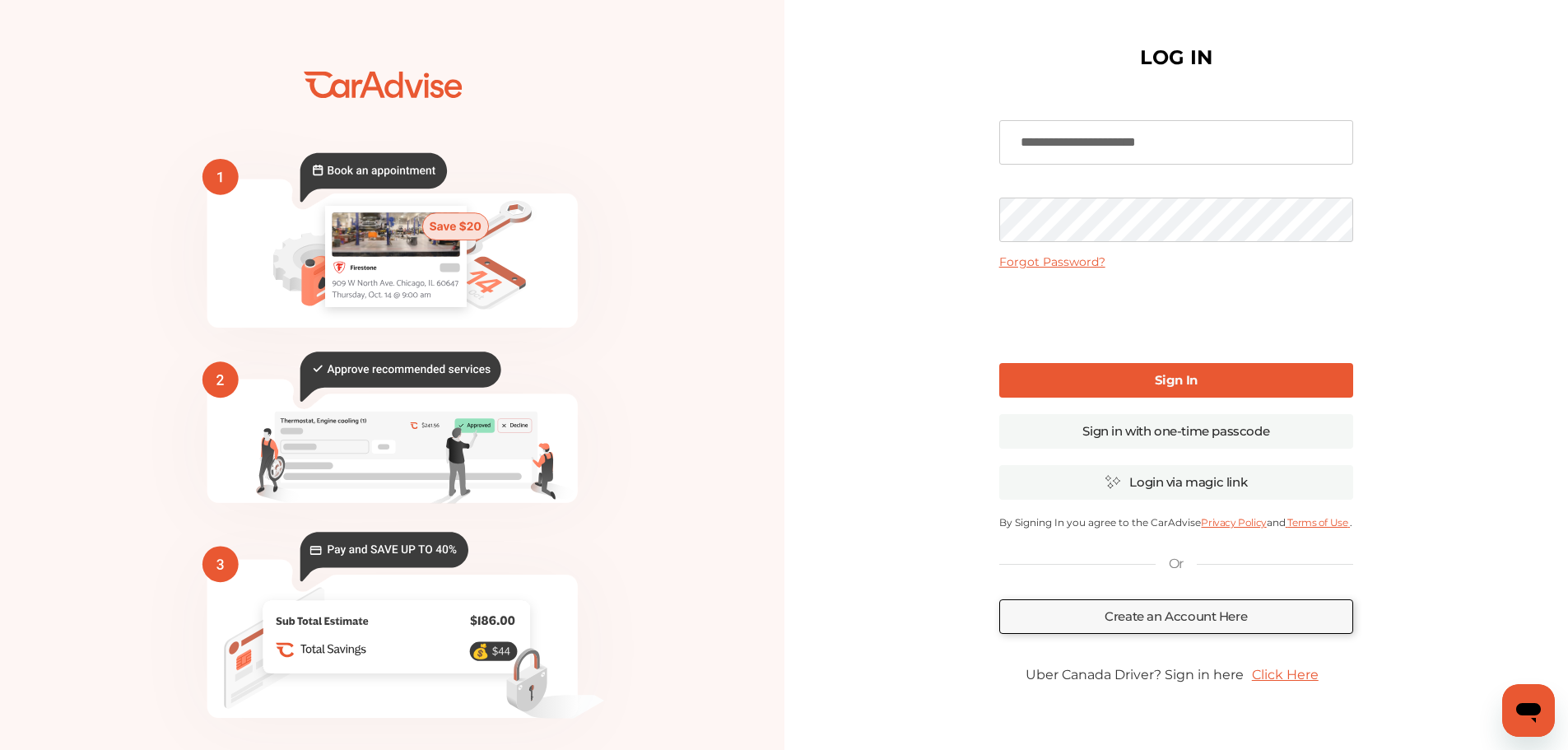
click at [1217, 145] on input "**********" at bounding box center [1176, 142] width 354 height 45
type input "**********"
click at [1179, 380] on b "Sign In" at bounding box center [1176, 380] width 43 height 15
